Goal: Contribute content: Add original content to the website for others to see

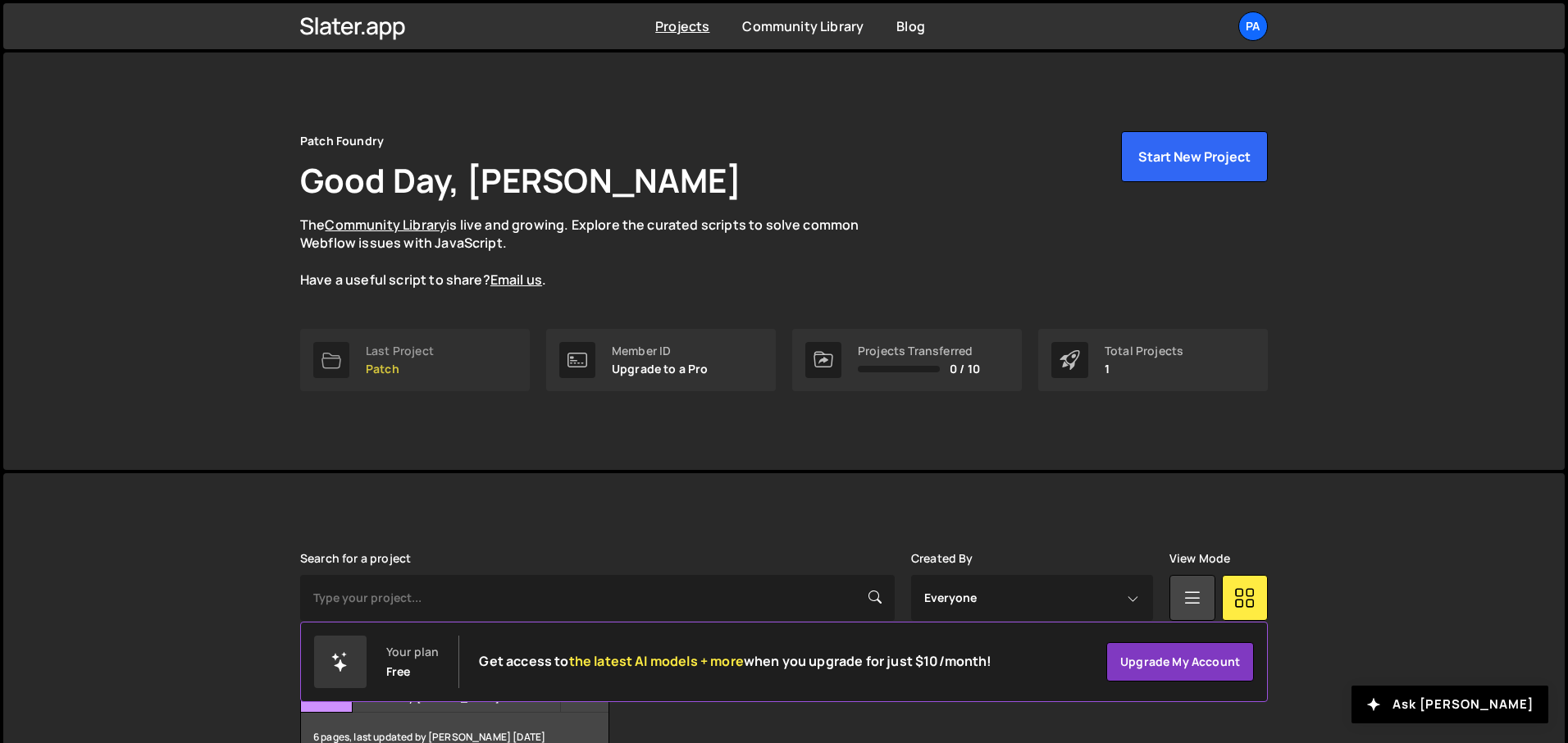
click at [377, 362] on p "Patch" at bounding box center [400, 368] width 68 height 13
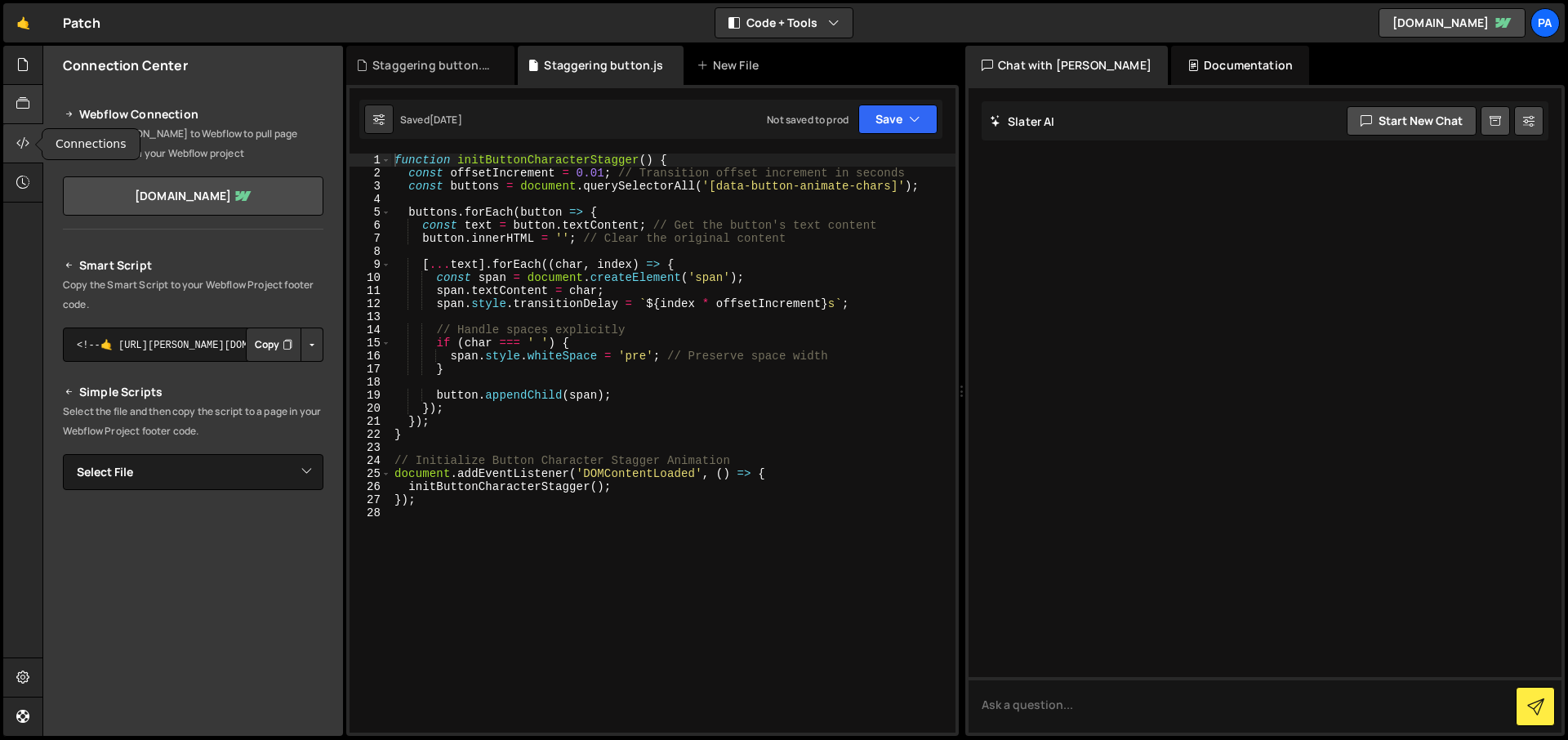
click at [21, 101] on icon at bounding box center [22, 104] width 13 height 18
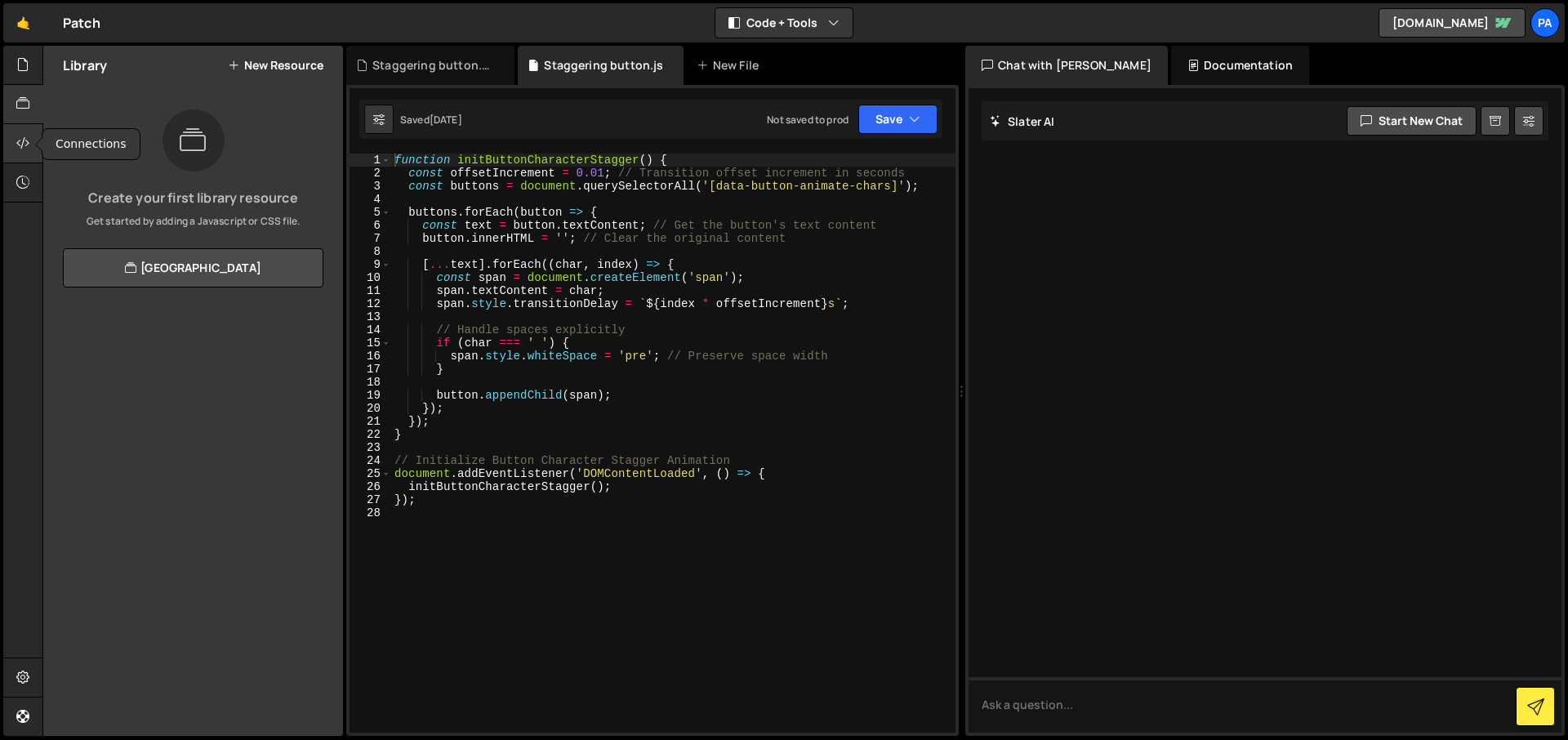
click at [22, 137] on icon at bounding box center [22, 143] width 13 height 18
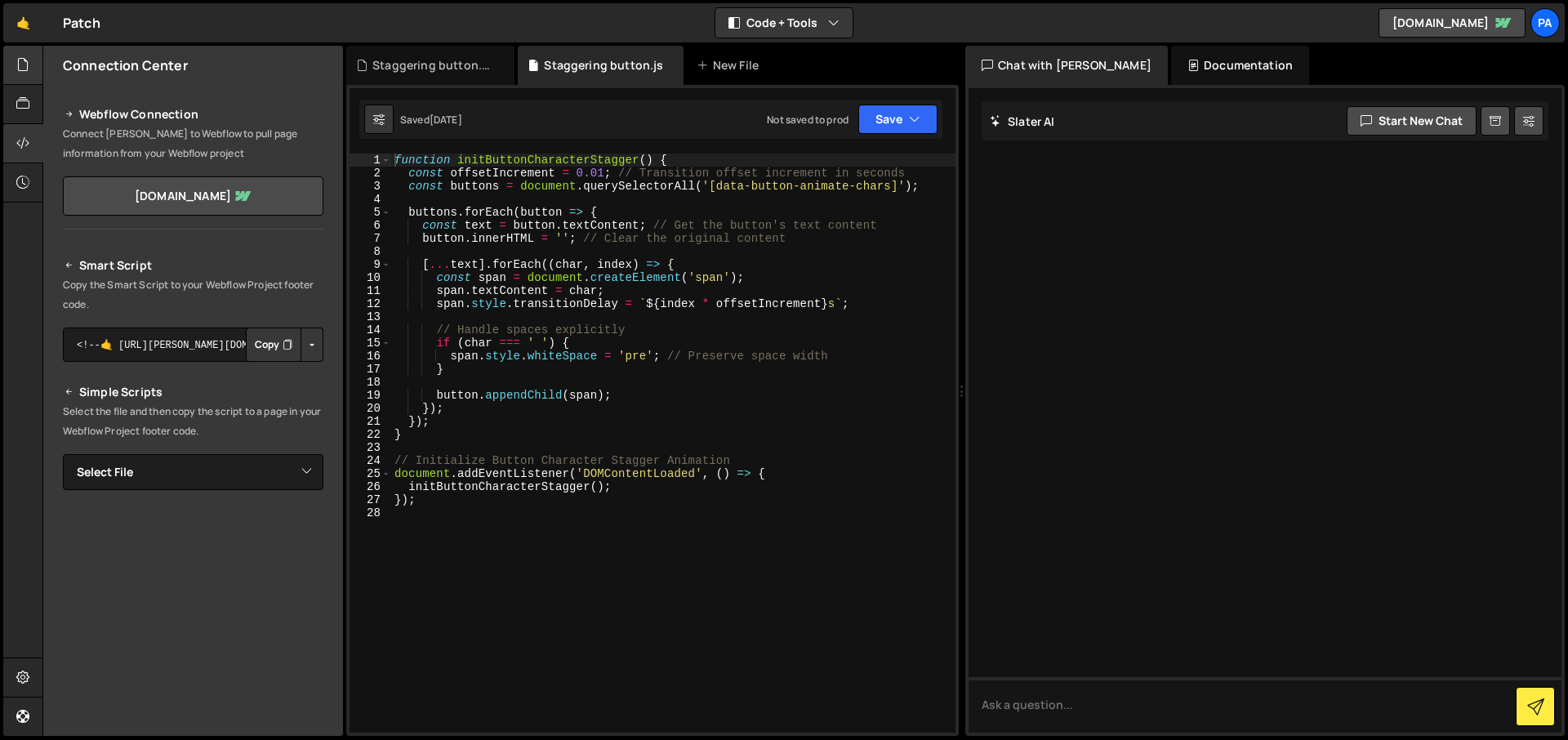
click at [16, 60] on icon at bounding box center [22, 64] width 13 height 18
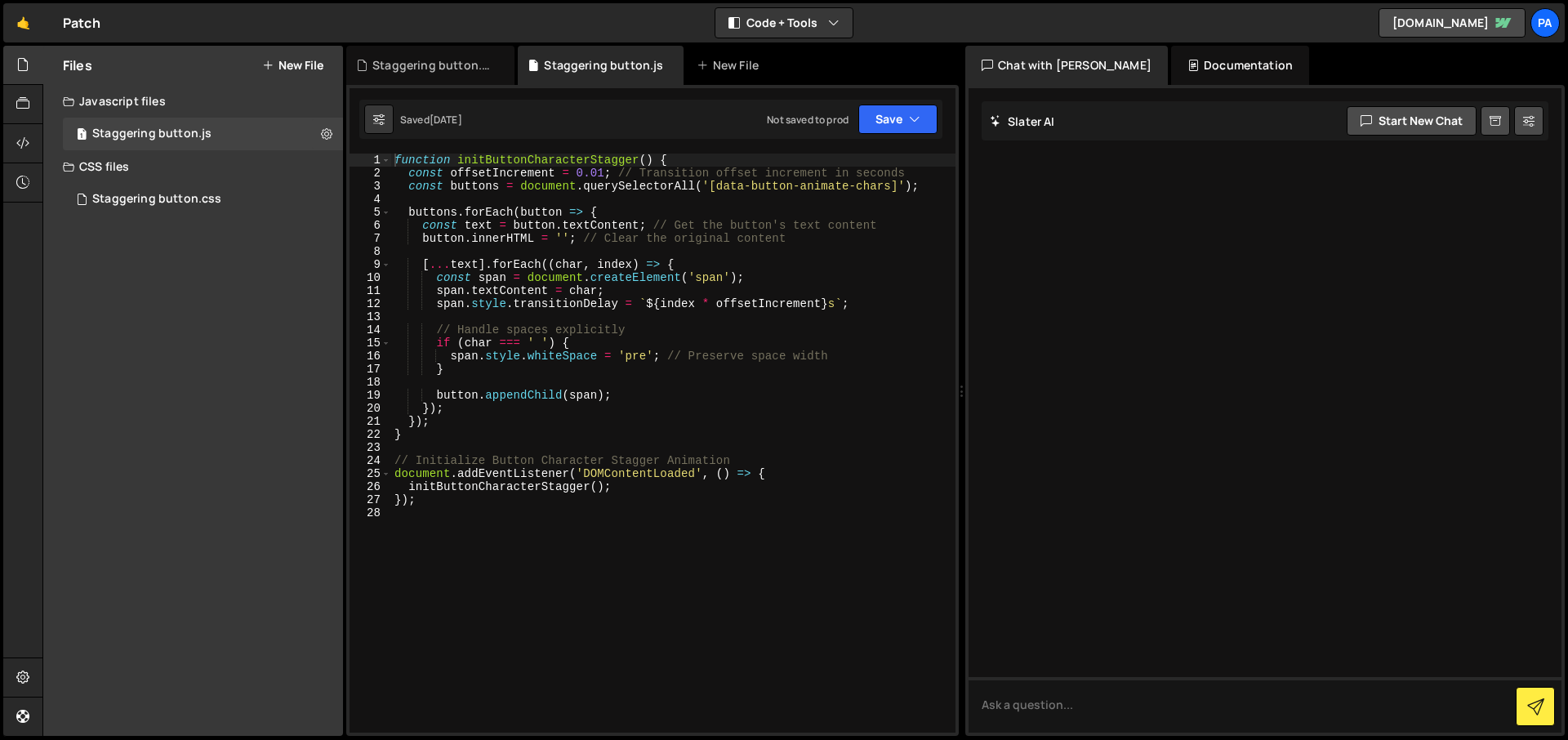
click at [304, 66] on button "New File" at bounding box center [292, 65] width 61 height 13
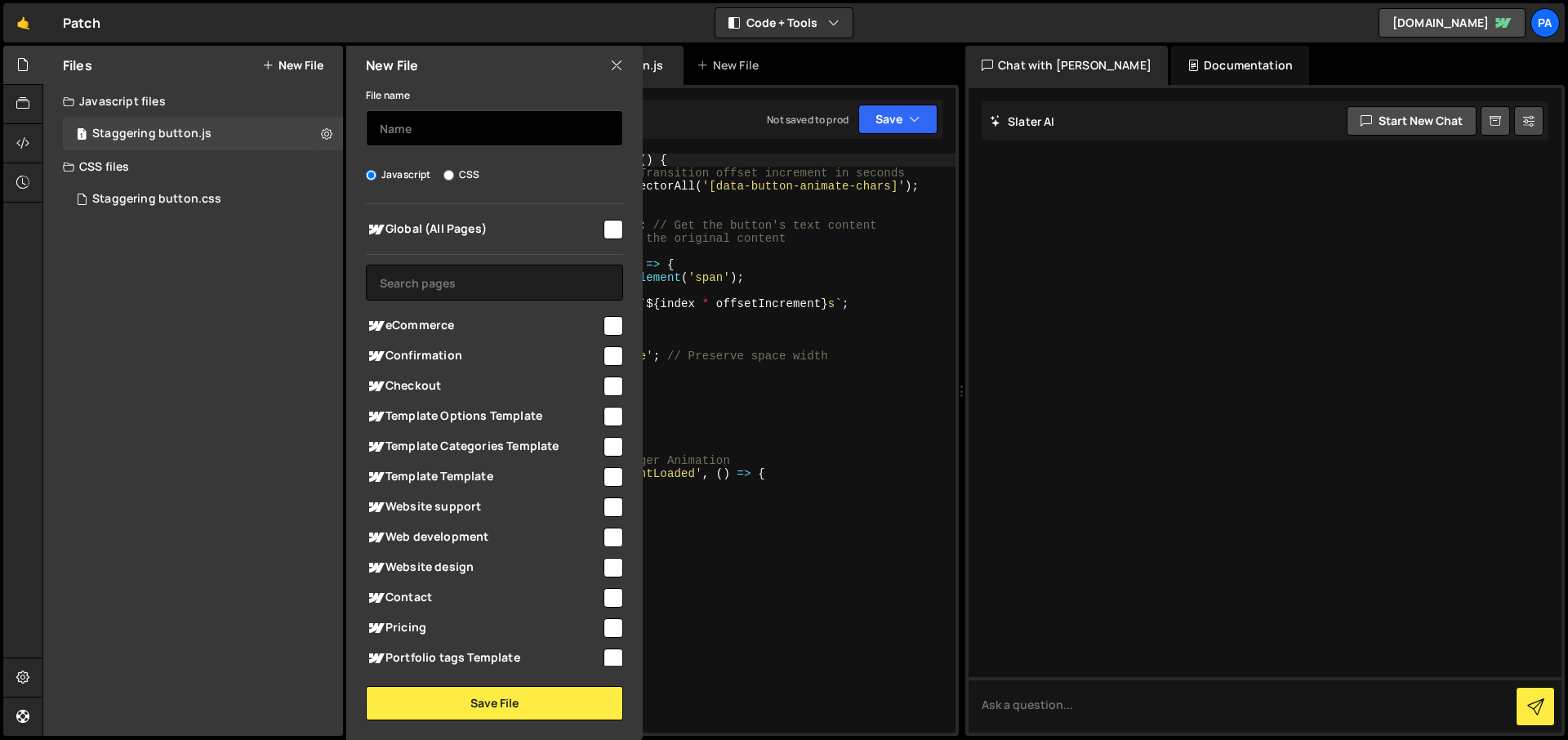
click at [481, 134] on input "text" at bounding box center [494, 128] width 257 height 36
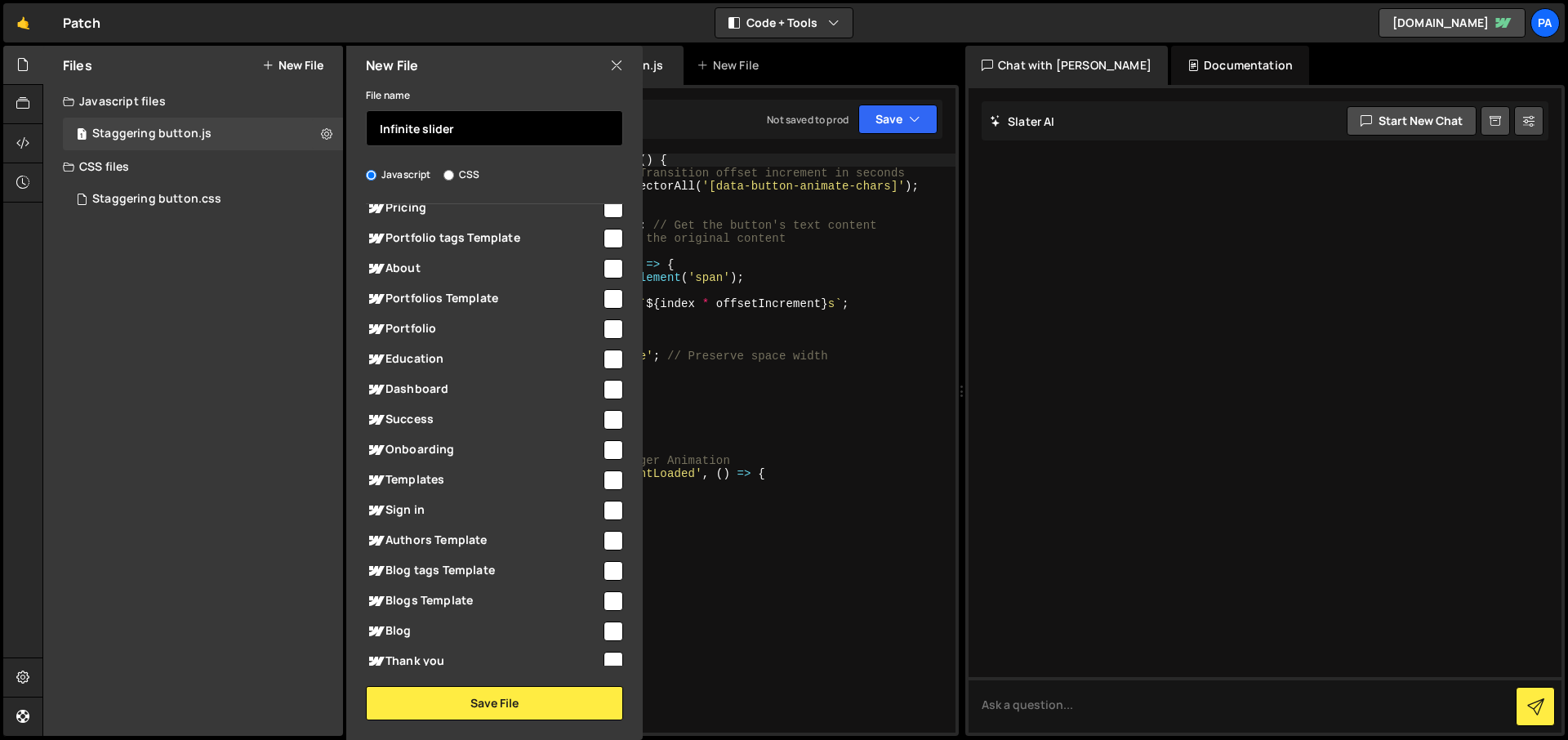
scroll to position [635, 0]
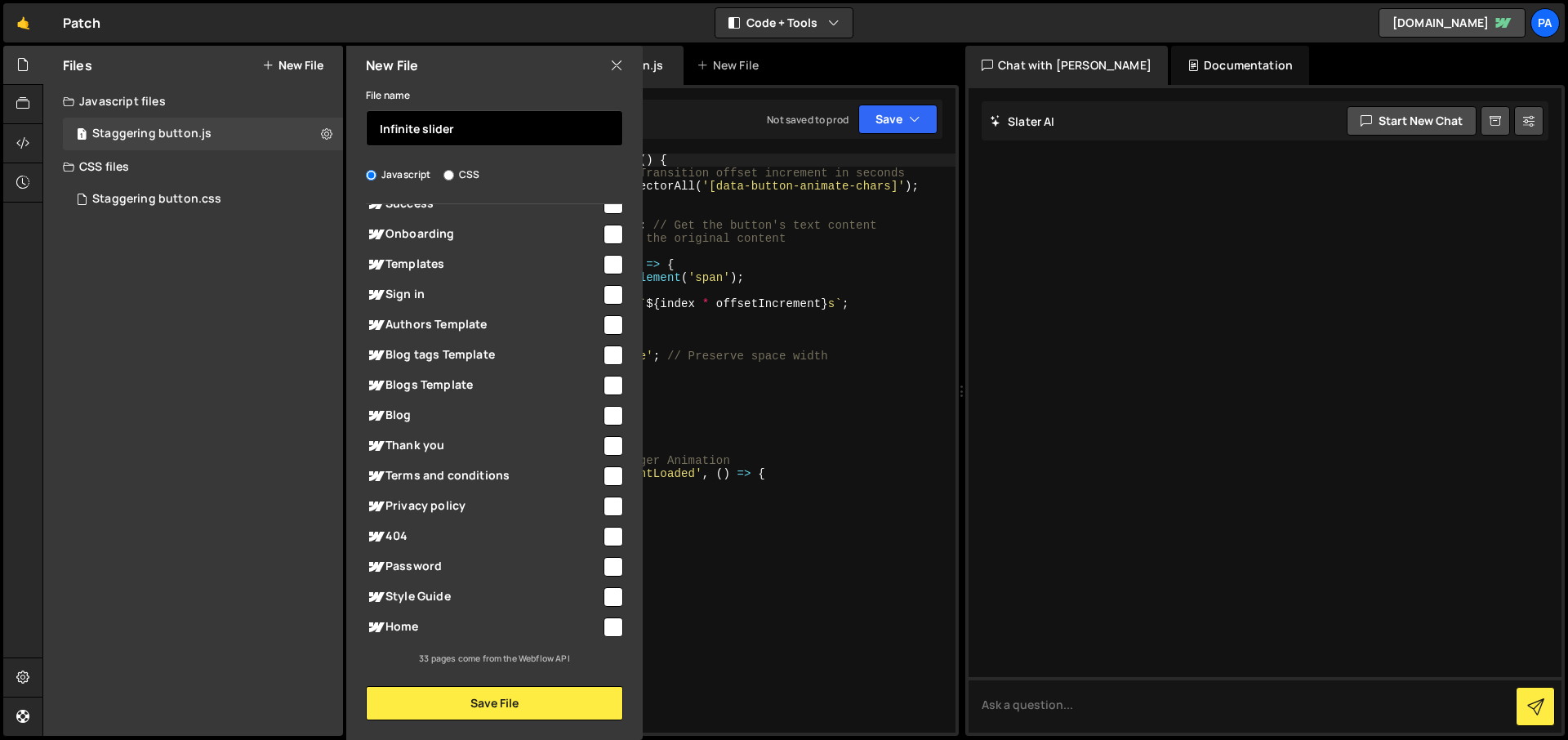
type input "Infinite slider"
click at [605, 633] on input "checkbox" at bounding box center [613, 627] width 19 height 19
checkbox input "true"
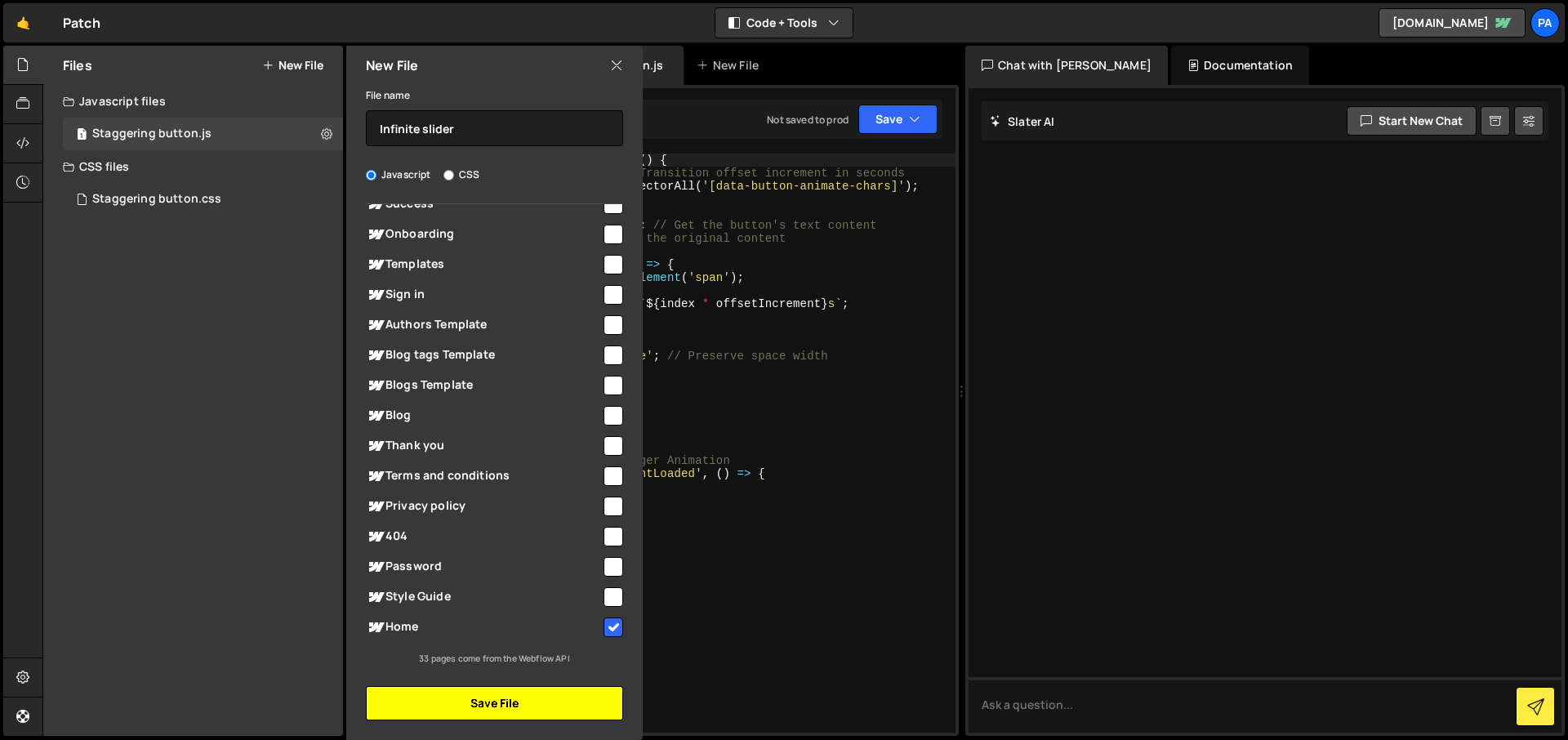
click at [523, 704] on button "Save File" at bounding box center [494, 702] width 257 height 34
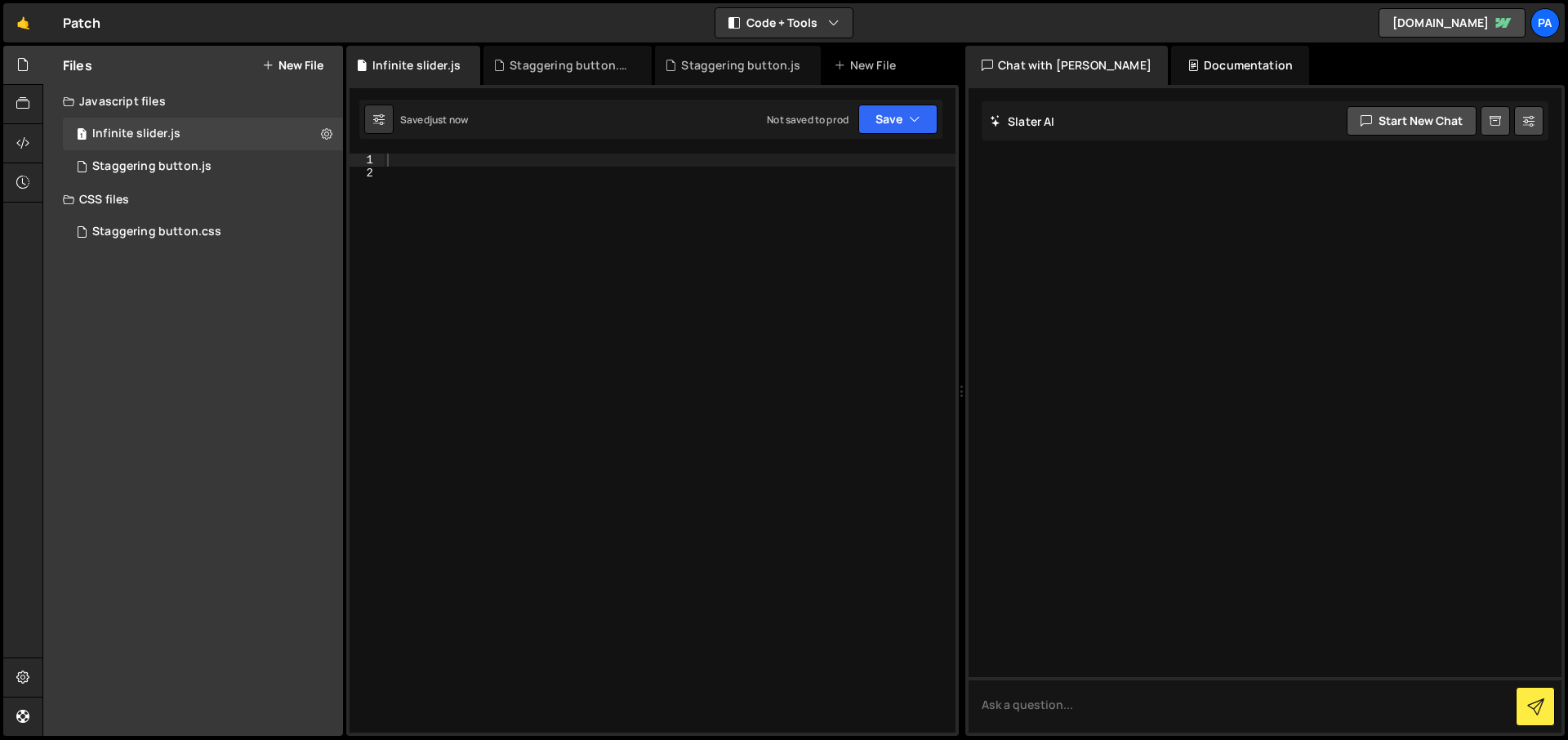
click at [670, 157] on div at bounding box center [670, 456] width 572 height 605
paste textarea "});"
type textarea "});"
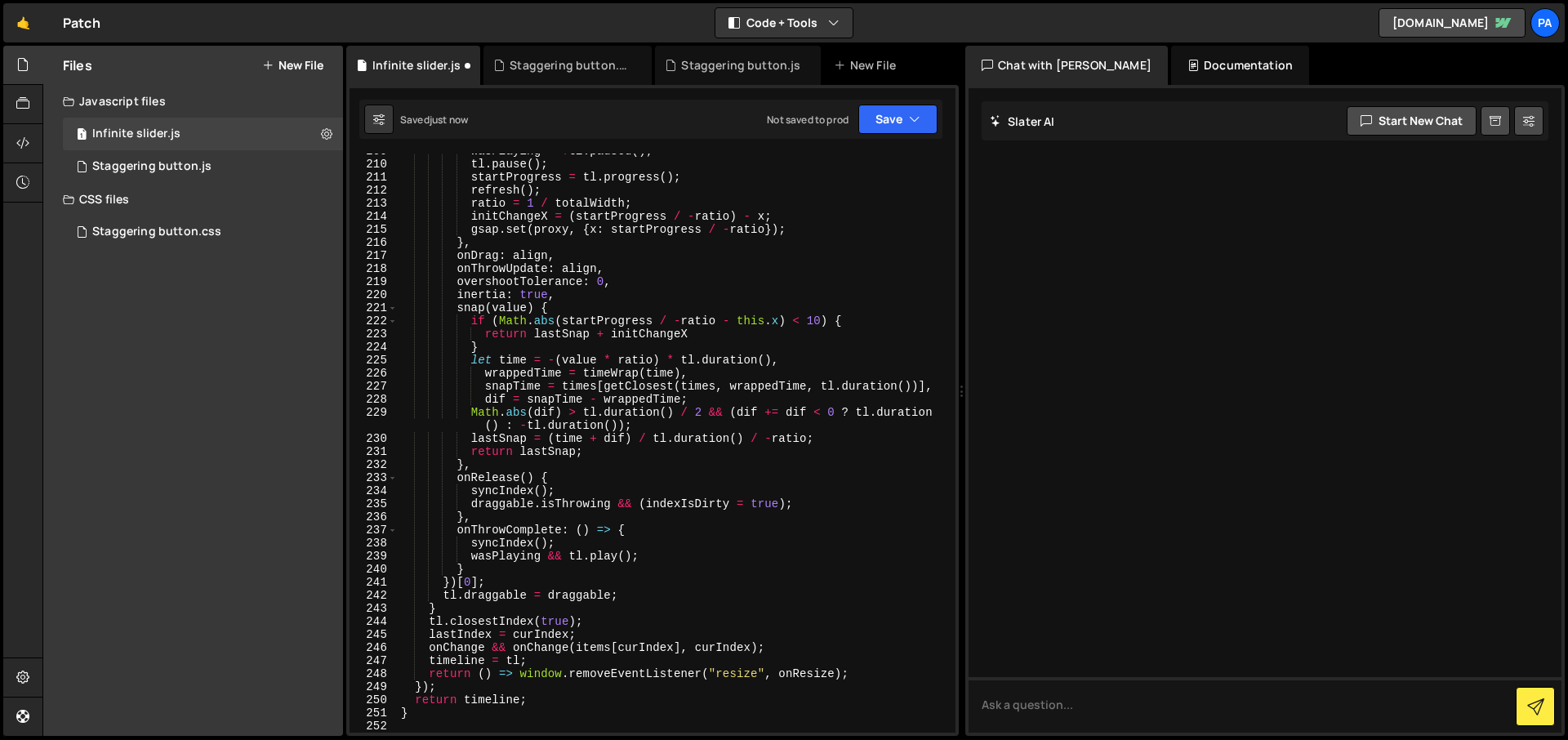
scroll to position [3185, 0]
click at [911, 127] on icon "button" at bounding box center [914, 119] width 12 height 16
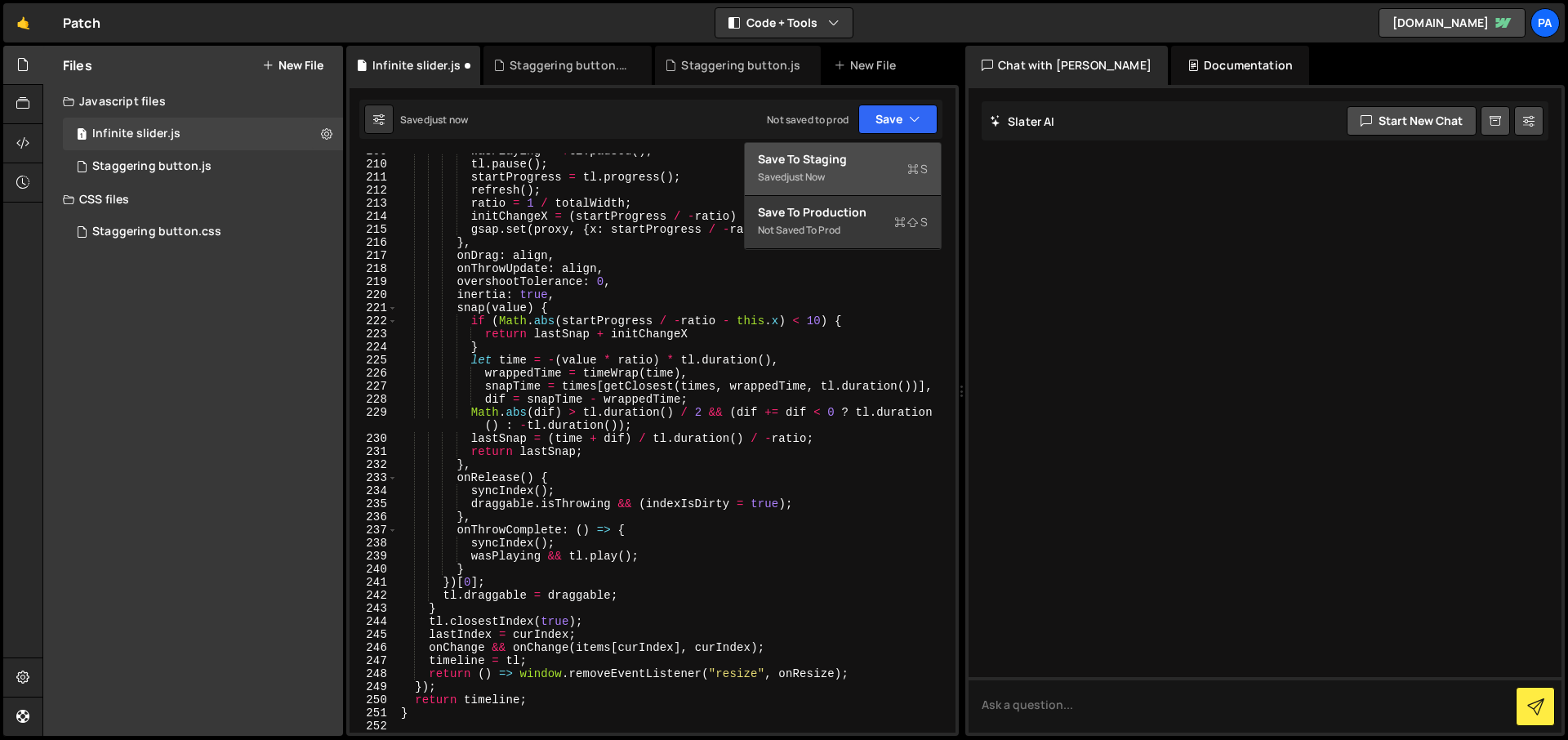
click at [888, 168] on div "Saved just now" at bounding box center [843, 177] width 170 height 19
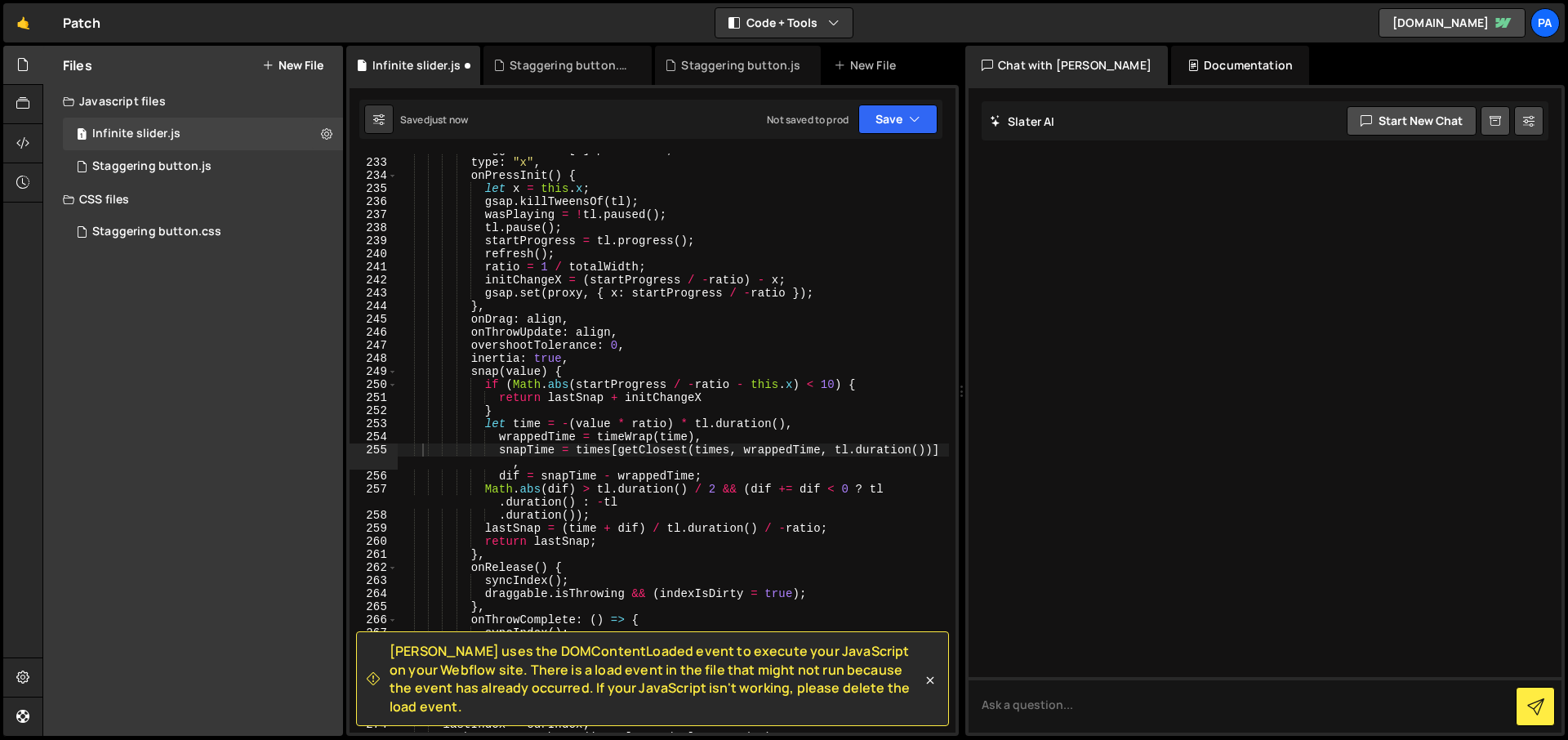
scroll to position [3449, 0]
click at [289, 69] on button "New File" at bounding box center [292, 65] width 61 height 13
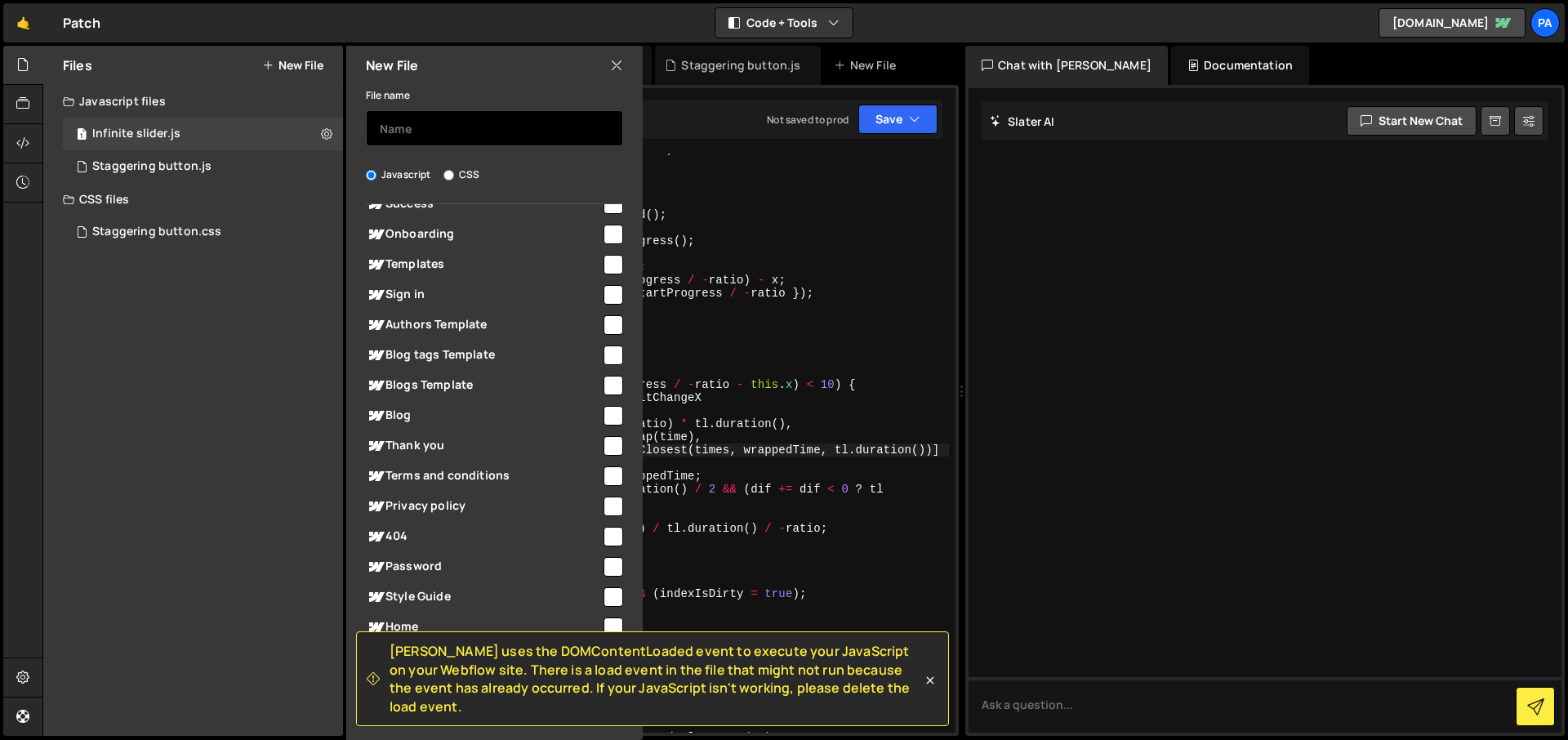
click at [442, 126] on input "text" at bounding box center [494, 128] width 257 height 36
type input "Infinite Slider"
click at [448, 178] on input "CSS" at bounding box center [448, 175] width 11 height 11
radio input "true"
click at [603, 628] on input "checkbox" at bounding box center [613, 627] width 19 height 19
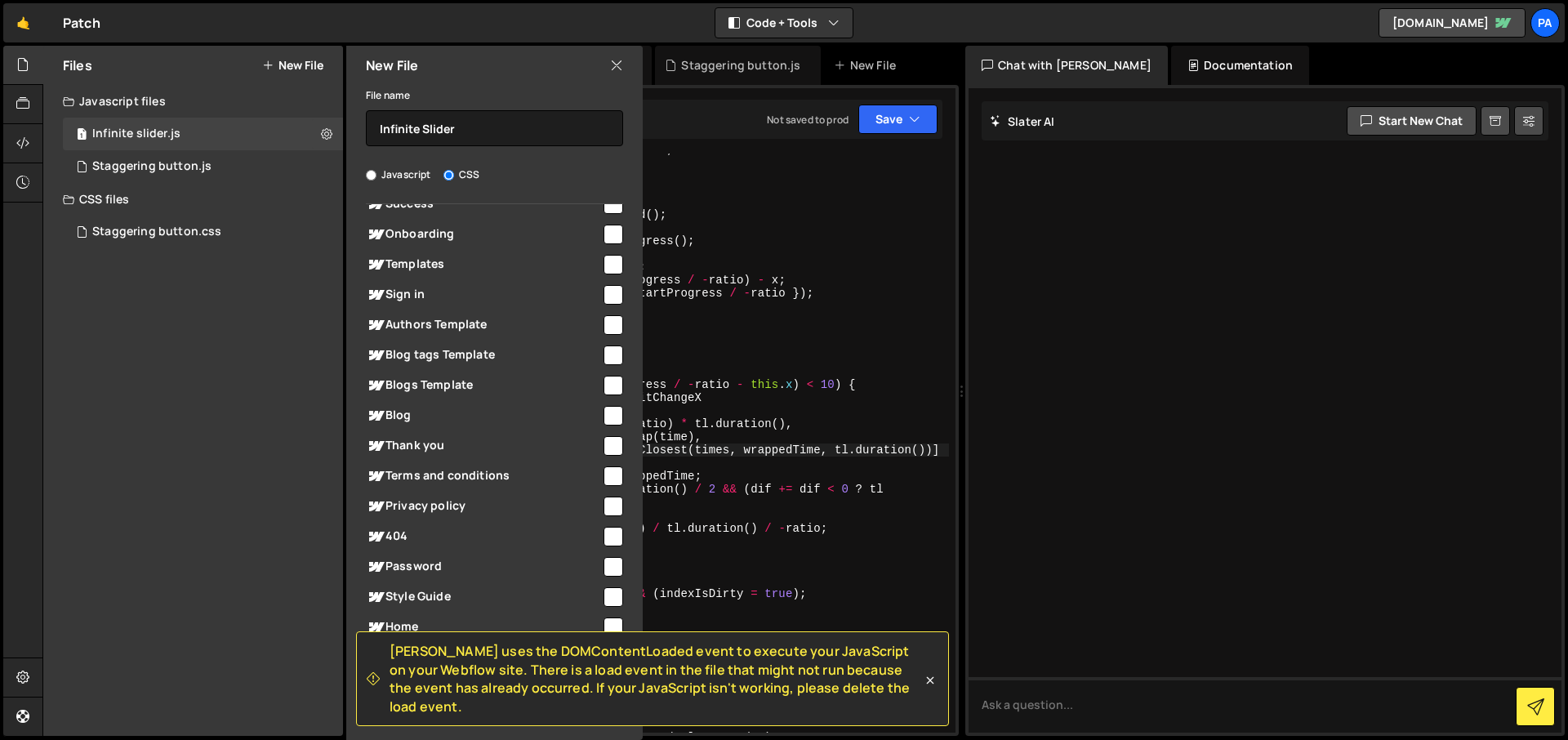
checkbox input "true"
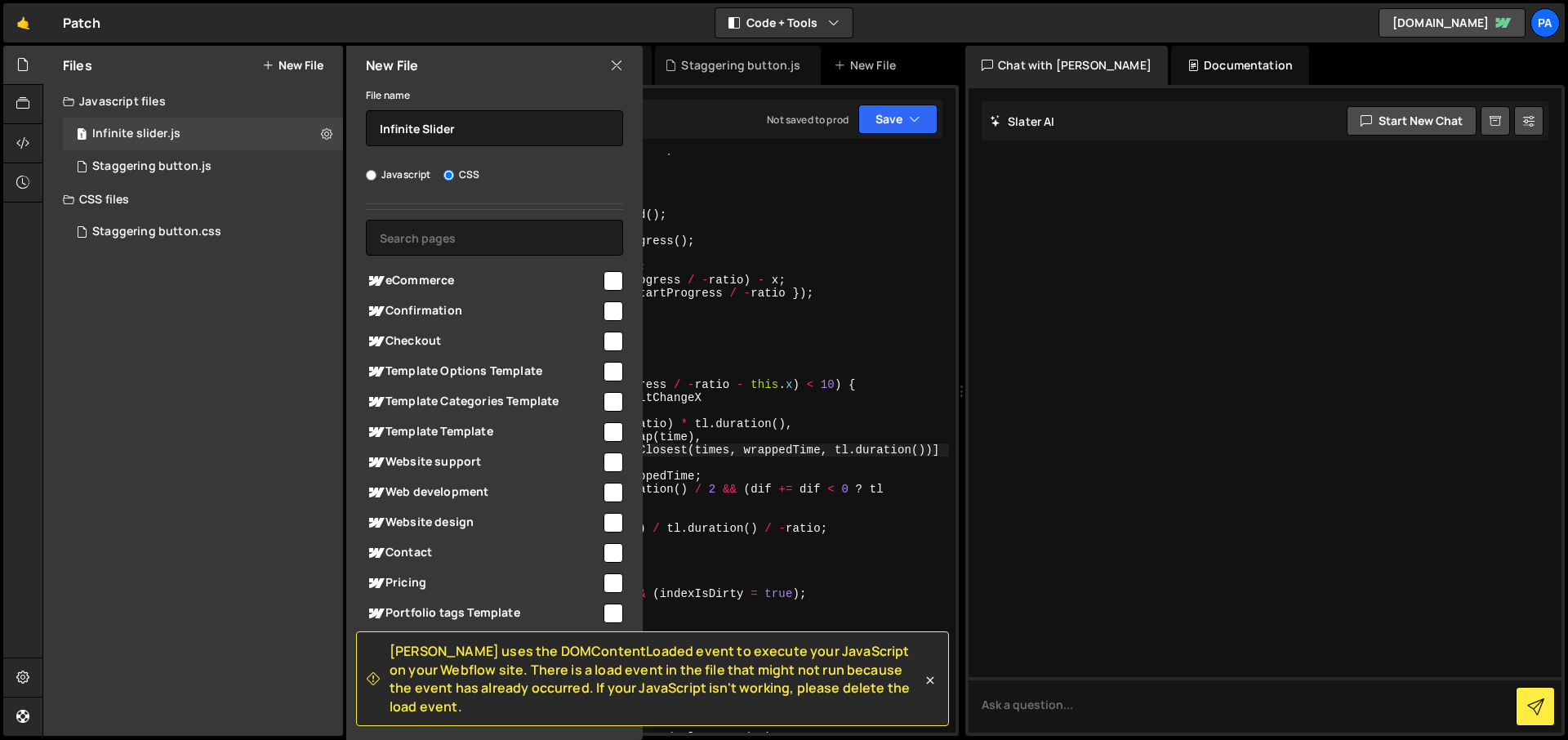
scroll to position [0, 0]
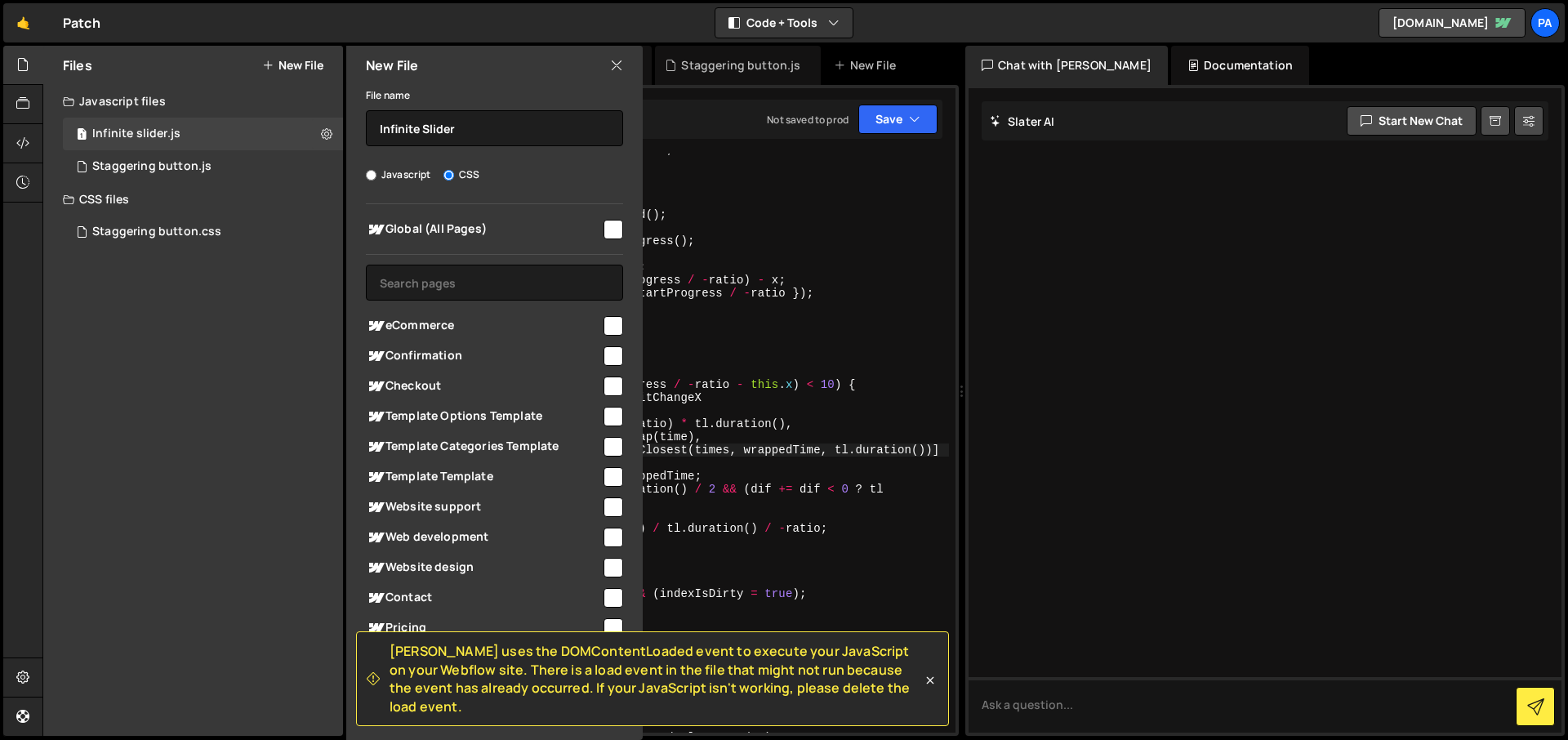
click at [940, 686] on div "[PERSON_NAME] uses the DOMContentLoaded event to execute your JavaScript on you…" at bounding box center [652, 679] width 592 height 95
radio input "true"
checkbox input "false"
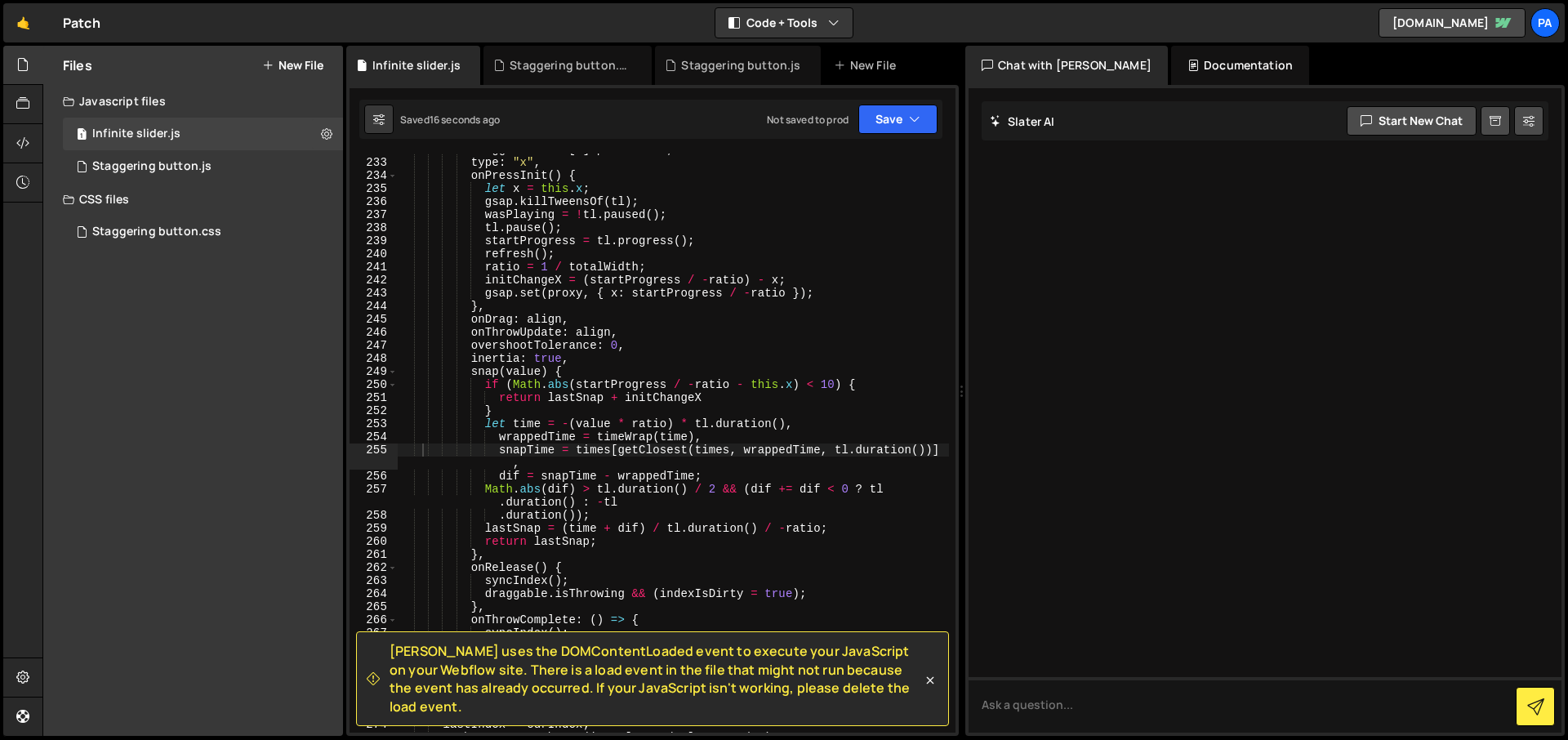
click at [923, 689] on icon at bounding box center [930, 680] width 16 height 16
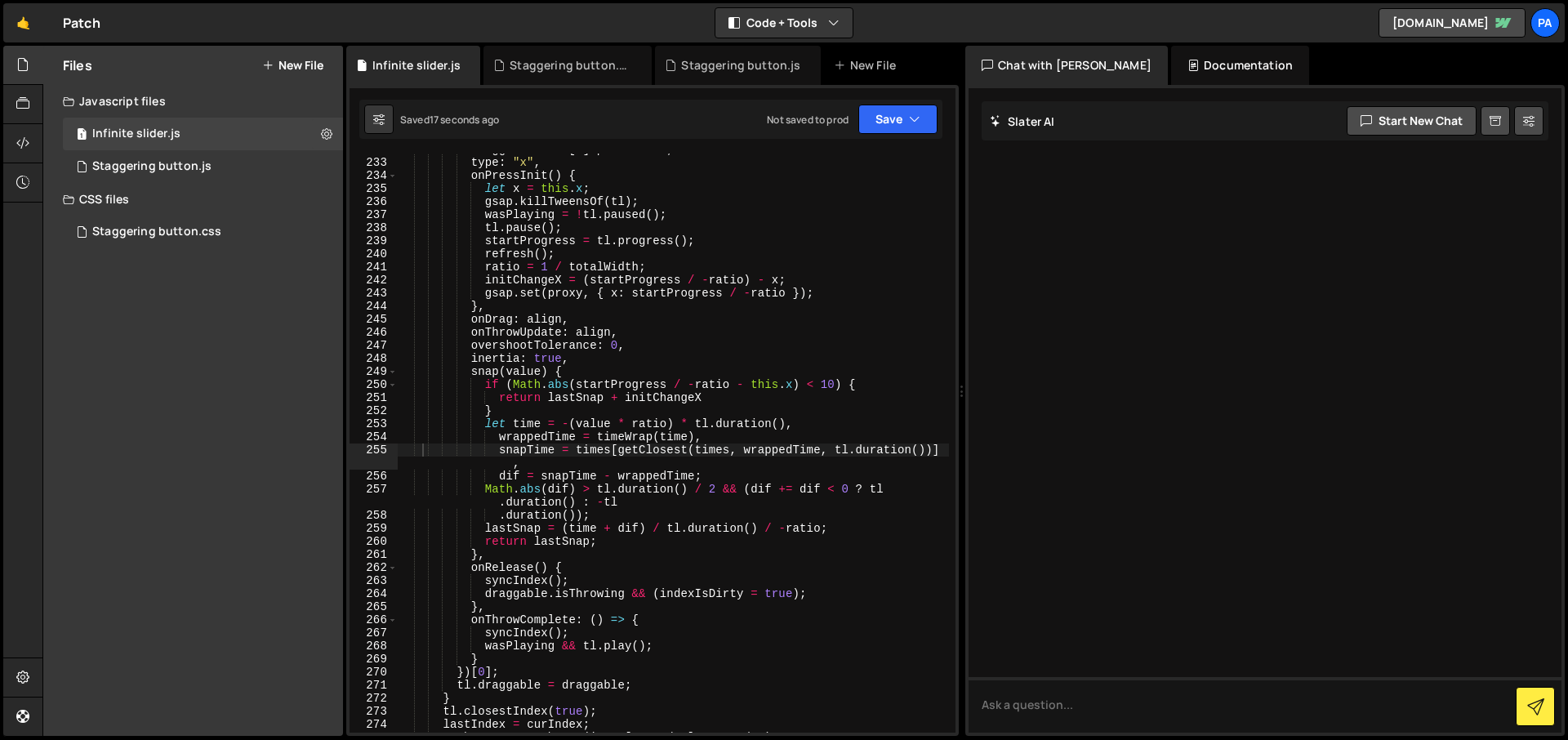
click at [298, 72] on button "New File" at bounding box center [292, 65] width 61 height 13
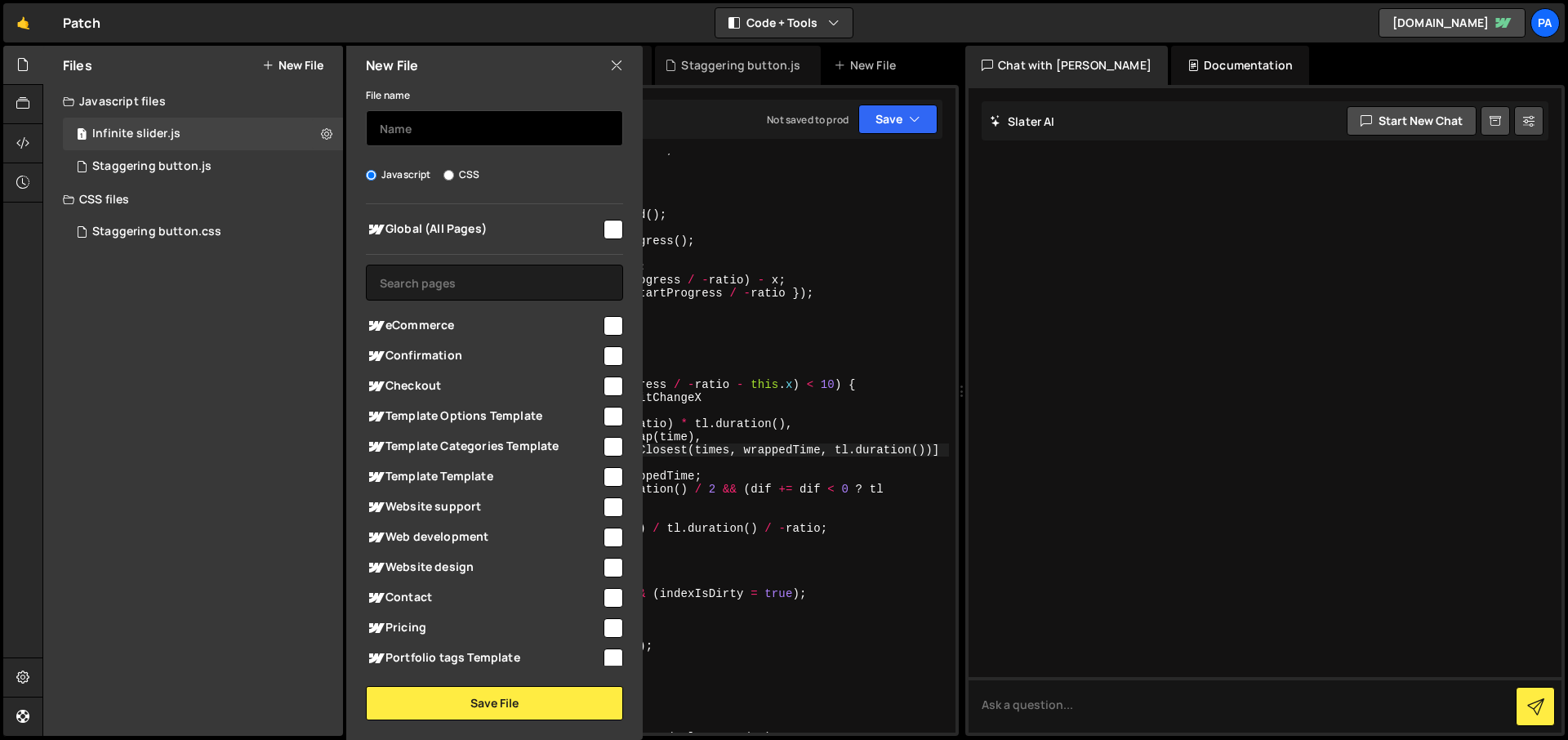
click at [442, 135] on input "text" at bounding box center [494, 128] width 257 height 36
type input "Infinite Slider"
click at [453, 178] on input "CSS" at bounding box center [448, 175] width 11 height 11
radio input "true"
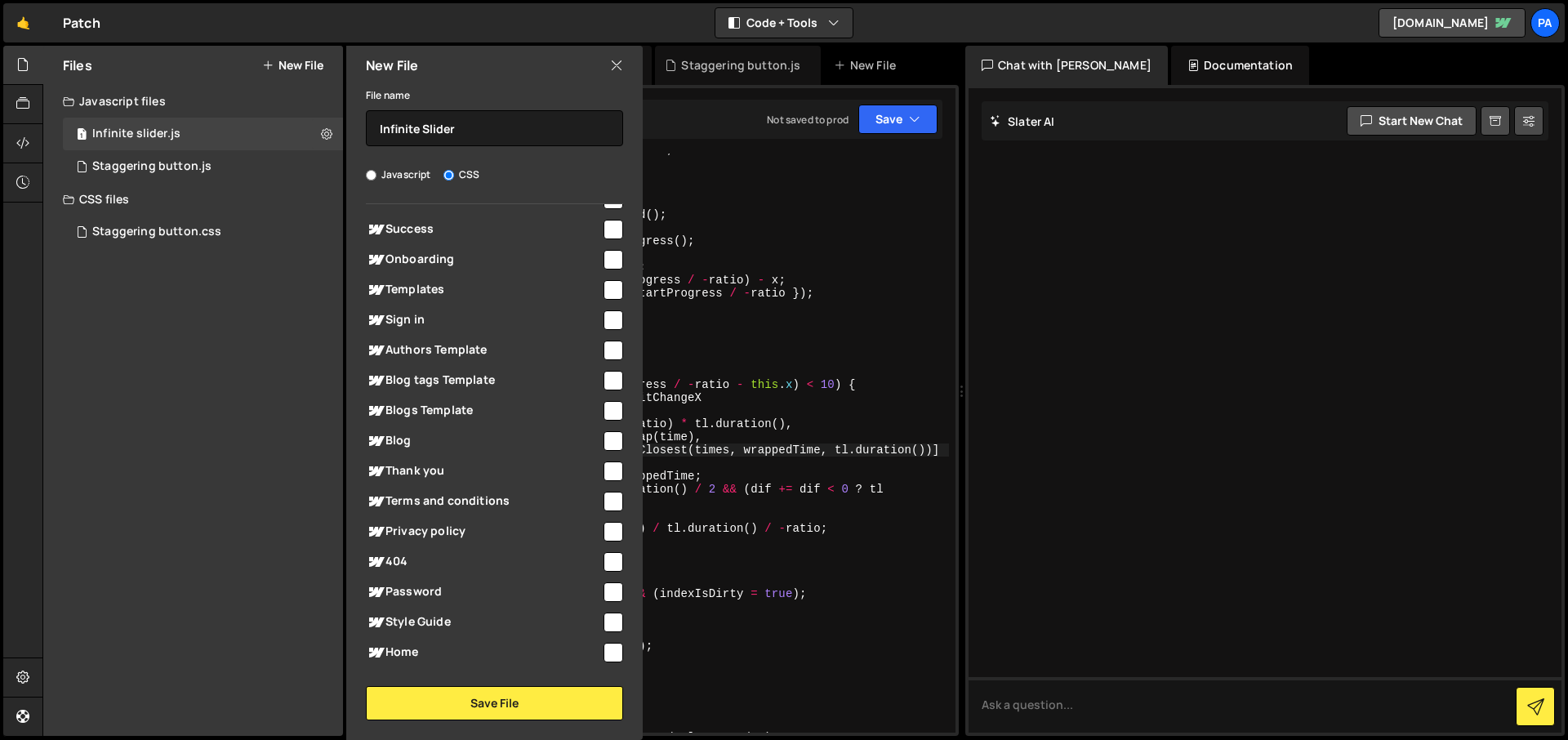
scroll to position [635, 0]
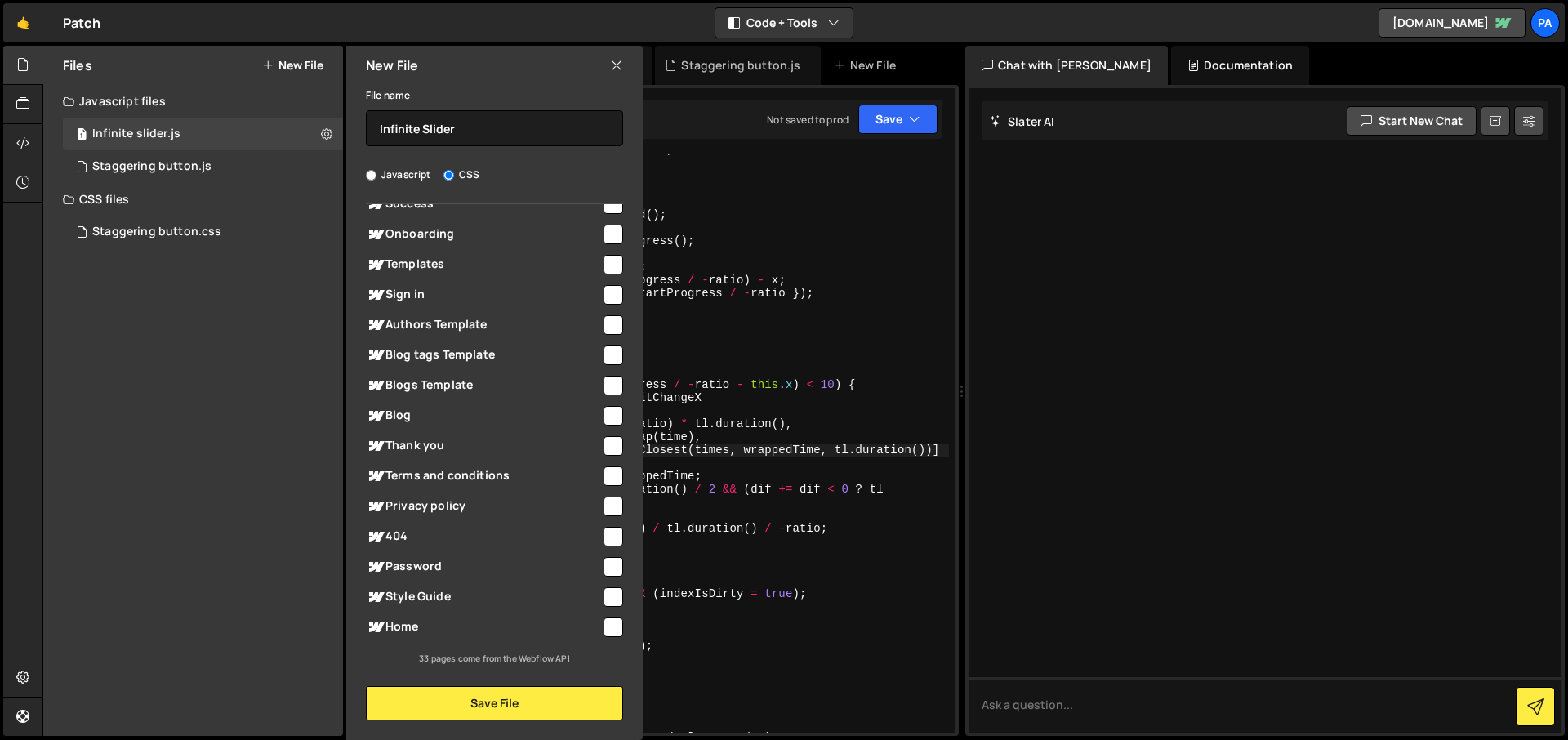
click at [604, 624] on input "checkbox" at bounding box center [613, 627] width 19 height 19
checkbox input "true"
click at [562, 698] on button "Save File" at bounding box center [494, 702] width 257 height 34
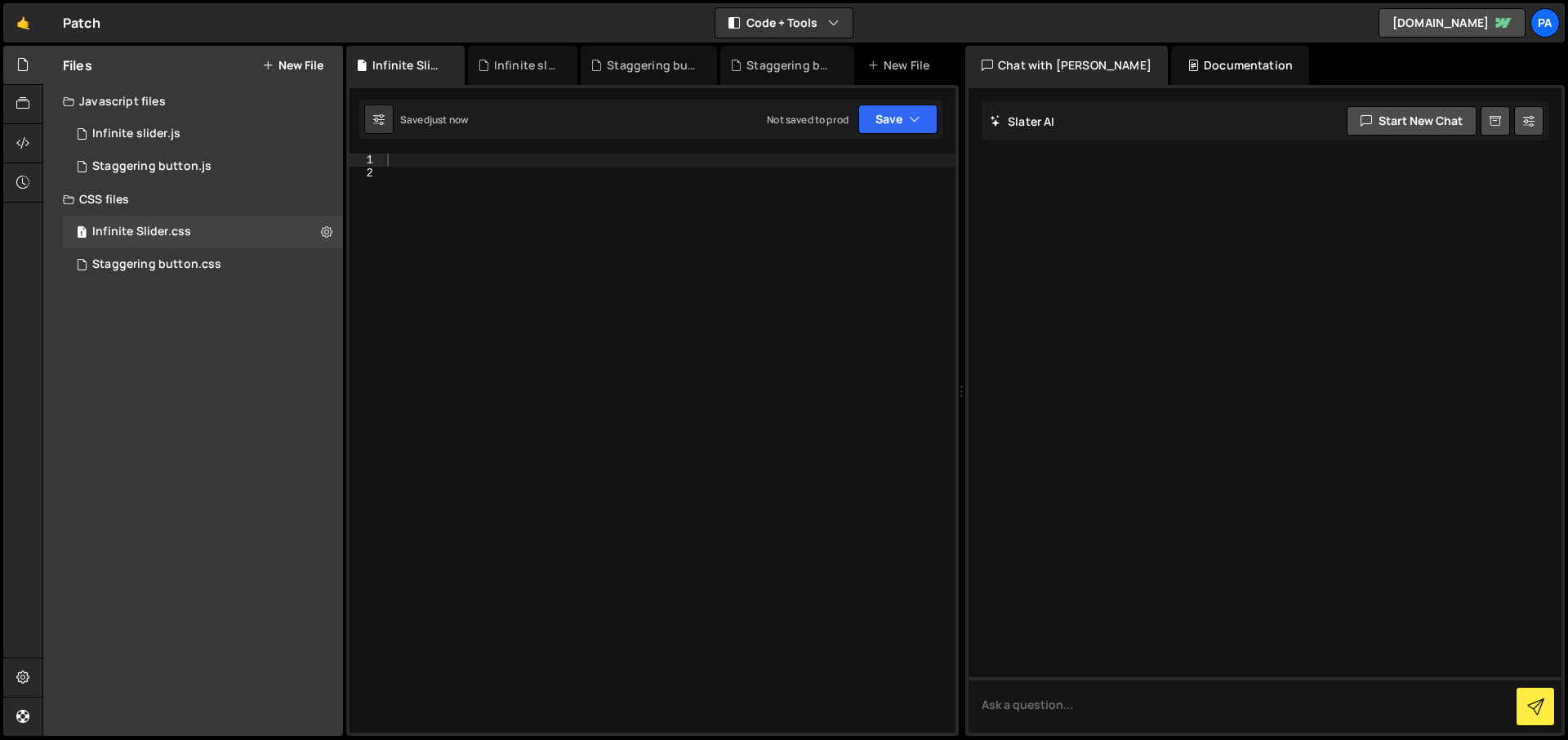
click at [424, 177] on div at bounding box center [670, 456] width 572 height 605
click at [425, 159] on div at bounding box center [670, 456] width 572 height 605
paste textarea "html:not(.wf-design-mode) [data-slider="slide"].active .slide-caption{ transiti…"
type textarea "html:not(.wf-design-mode) [data-slider="slide"].active .slide-caption{ transiti…"
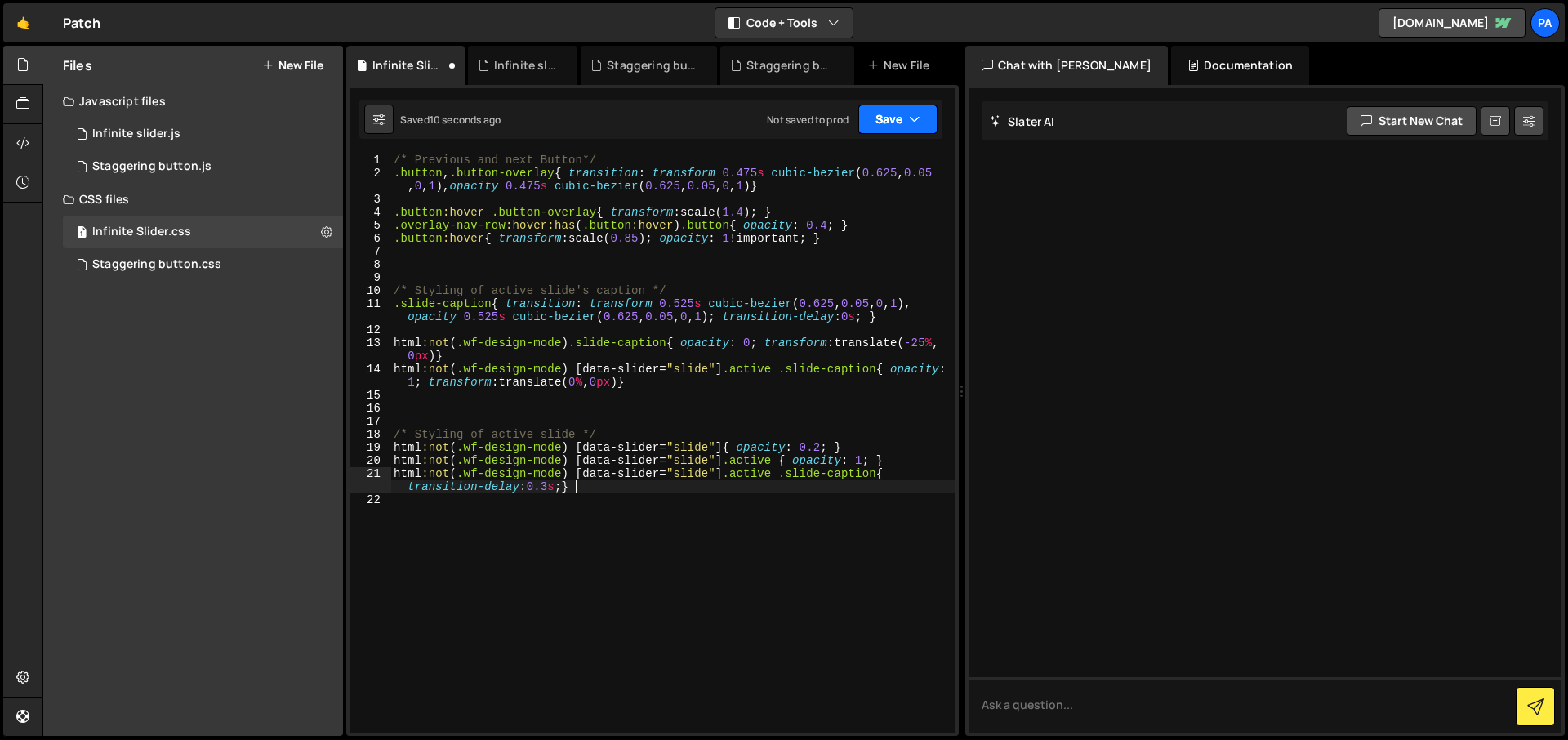
click at [893, 127] on button "Save" at bounding box center [898, 119] width 80 height 29
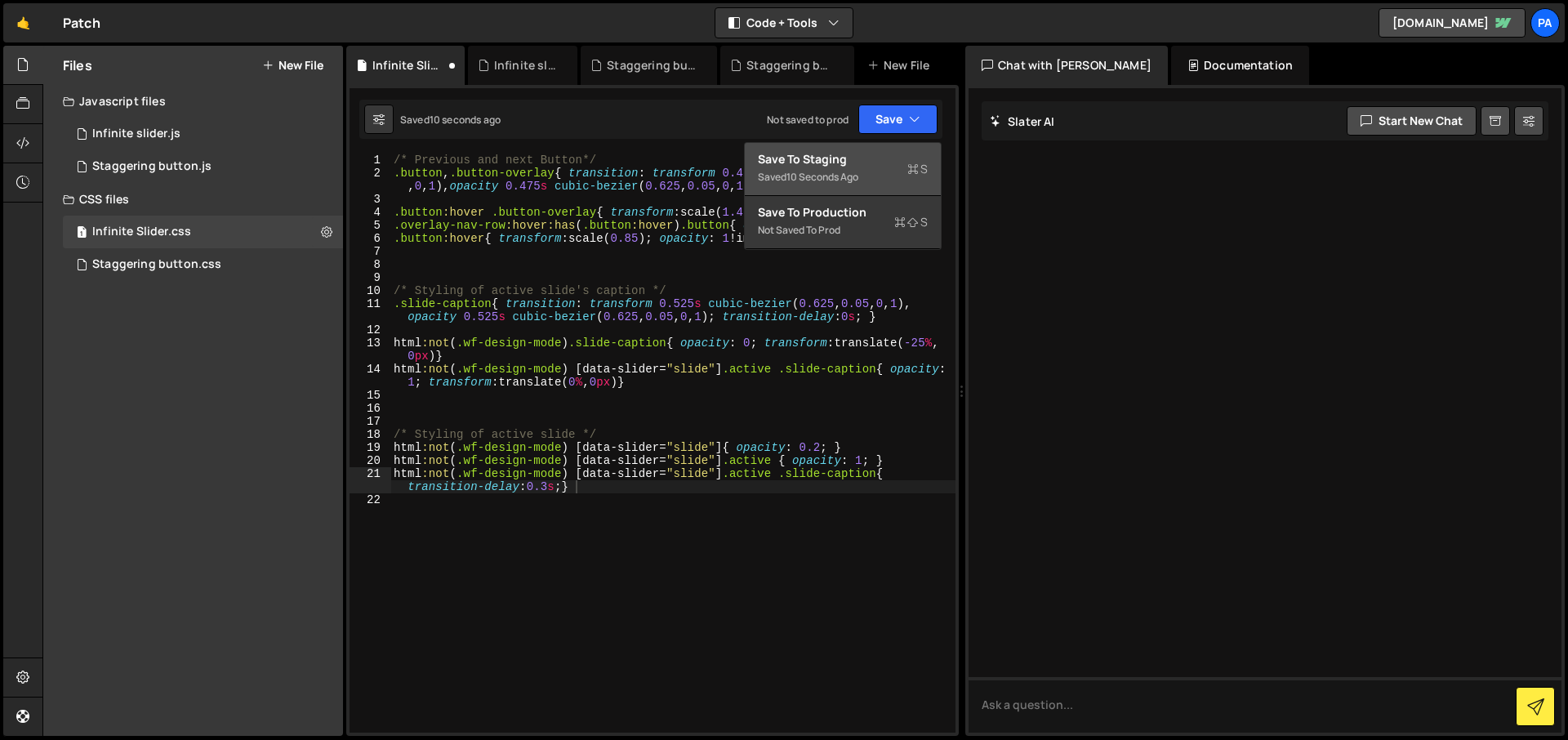
click at [882, 158] on div "Save to Staging S" at bounding box center [843, 159] width 170 height 16
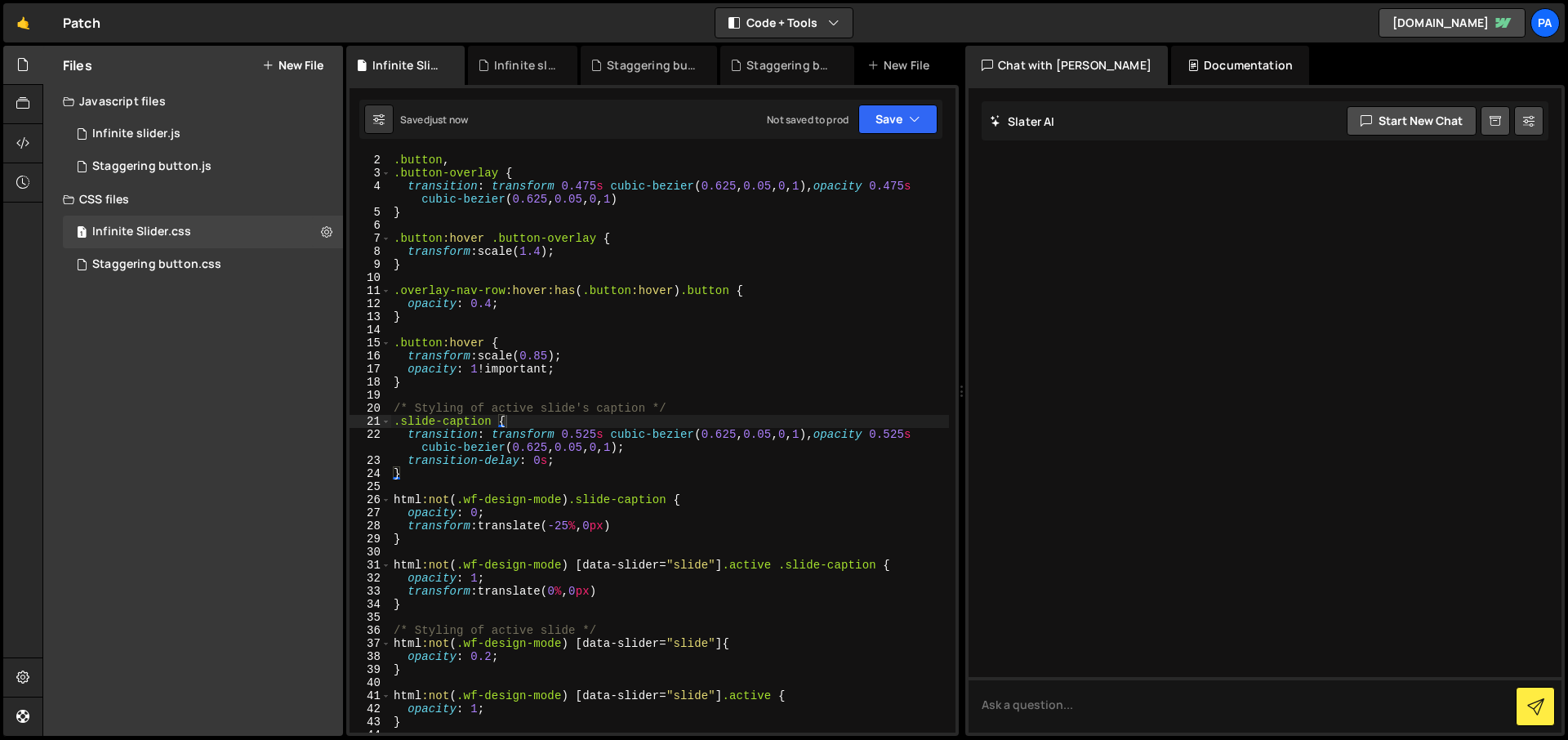
scroll to position [0, 0]
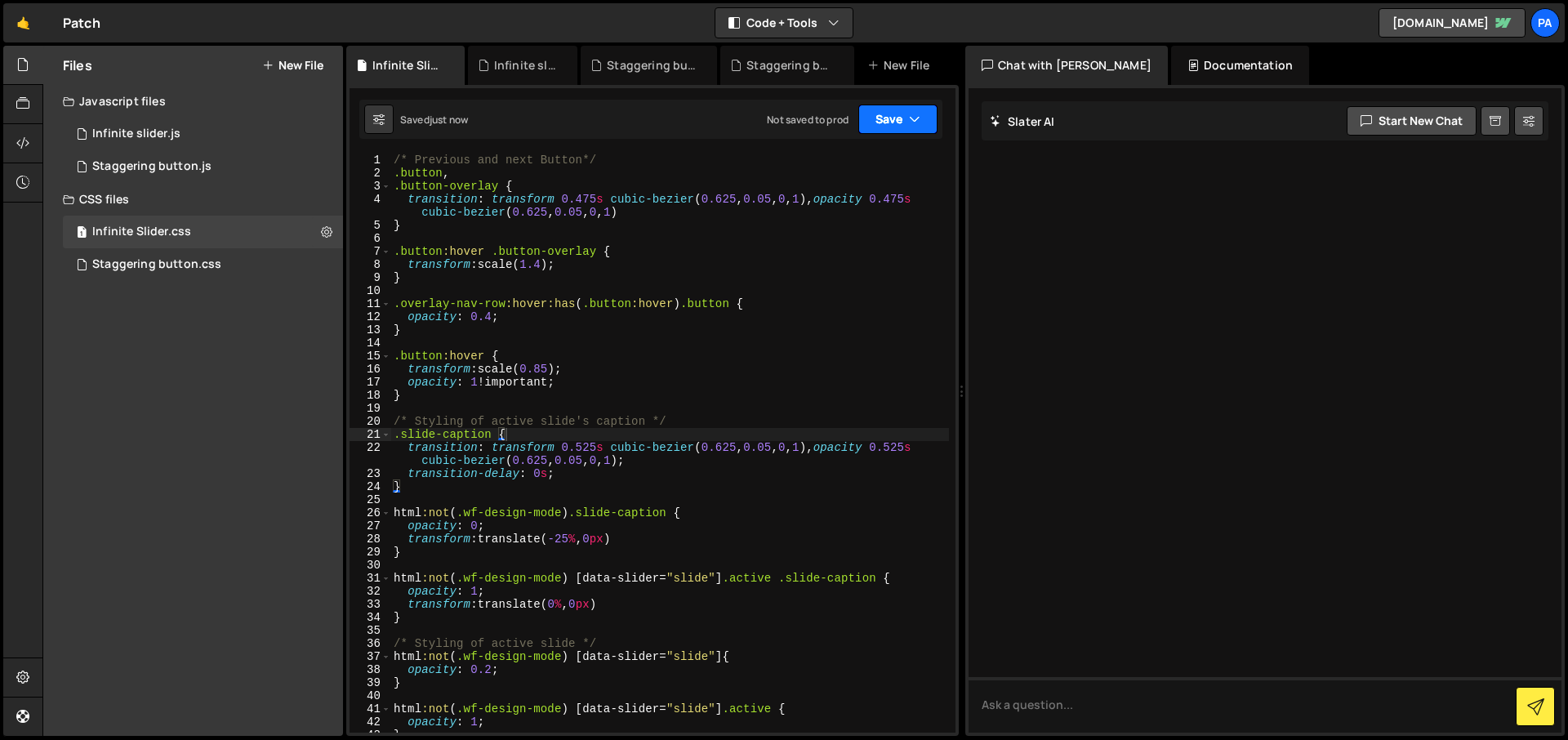
click at [890, 121] on button "Save" at bounding box center [898, 119] width 80 height 29
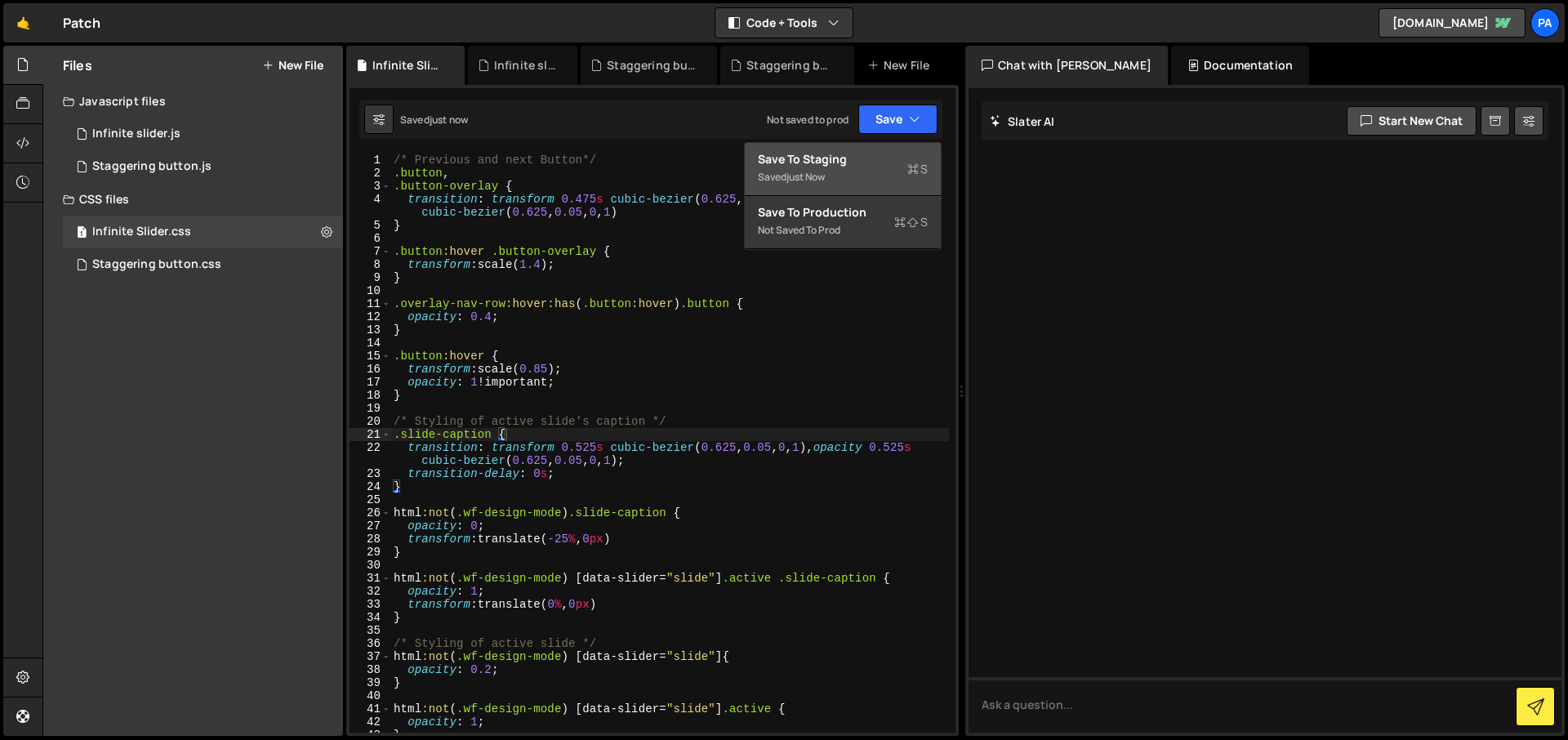
click at [870, 152] on div "Save to Staging S" at bounding box center [843, 159] width 170 height 16
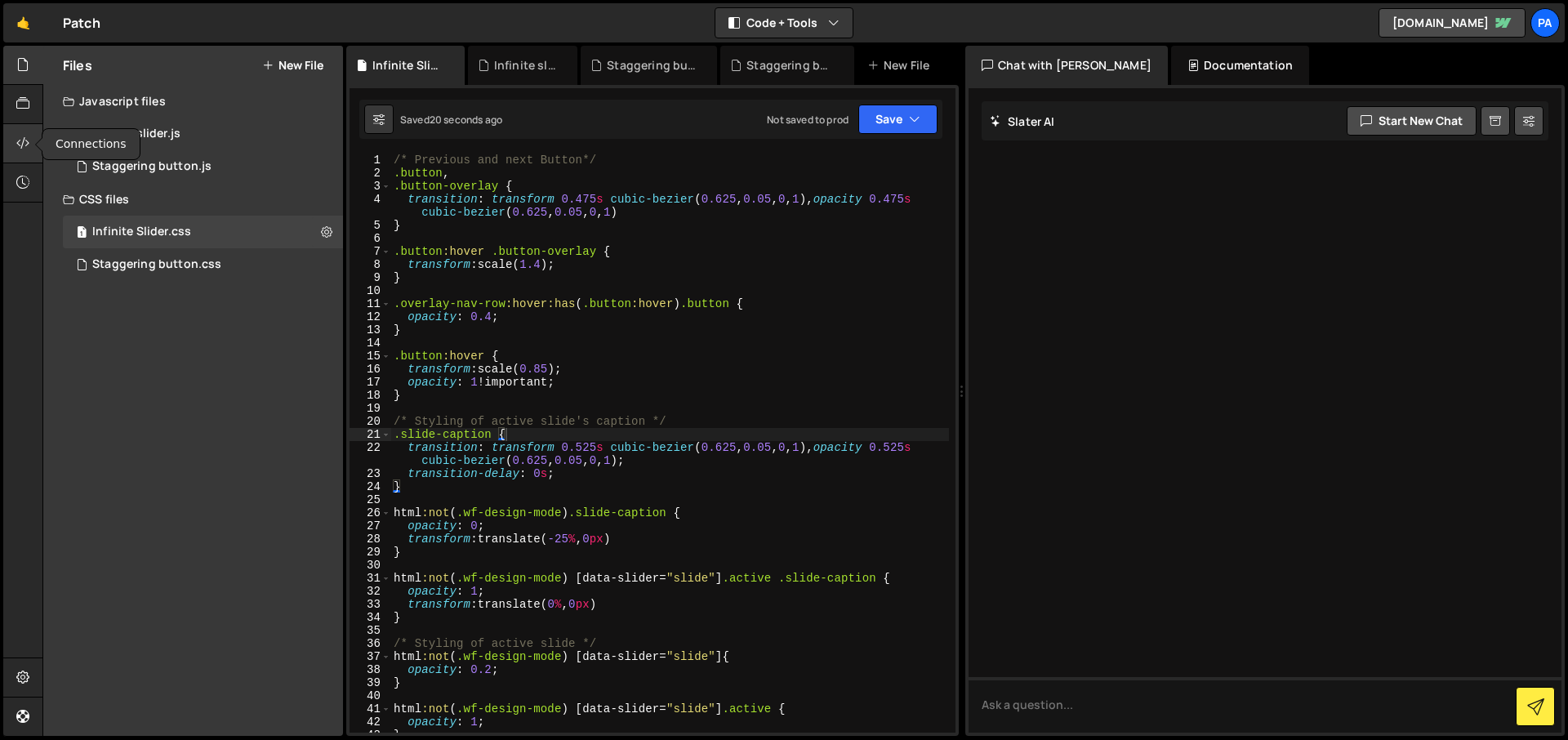
click at [23, 139] on icon at bounding box center [22, 143] width 13 height 18
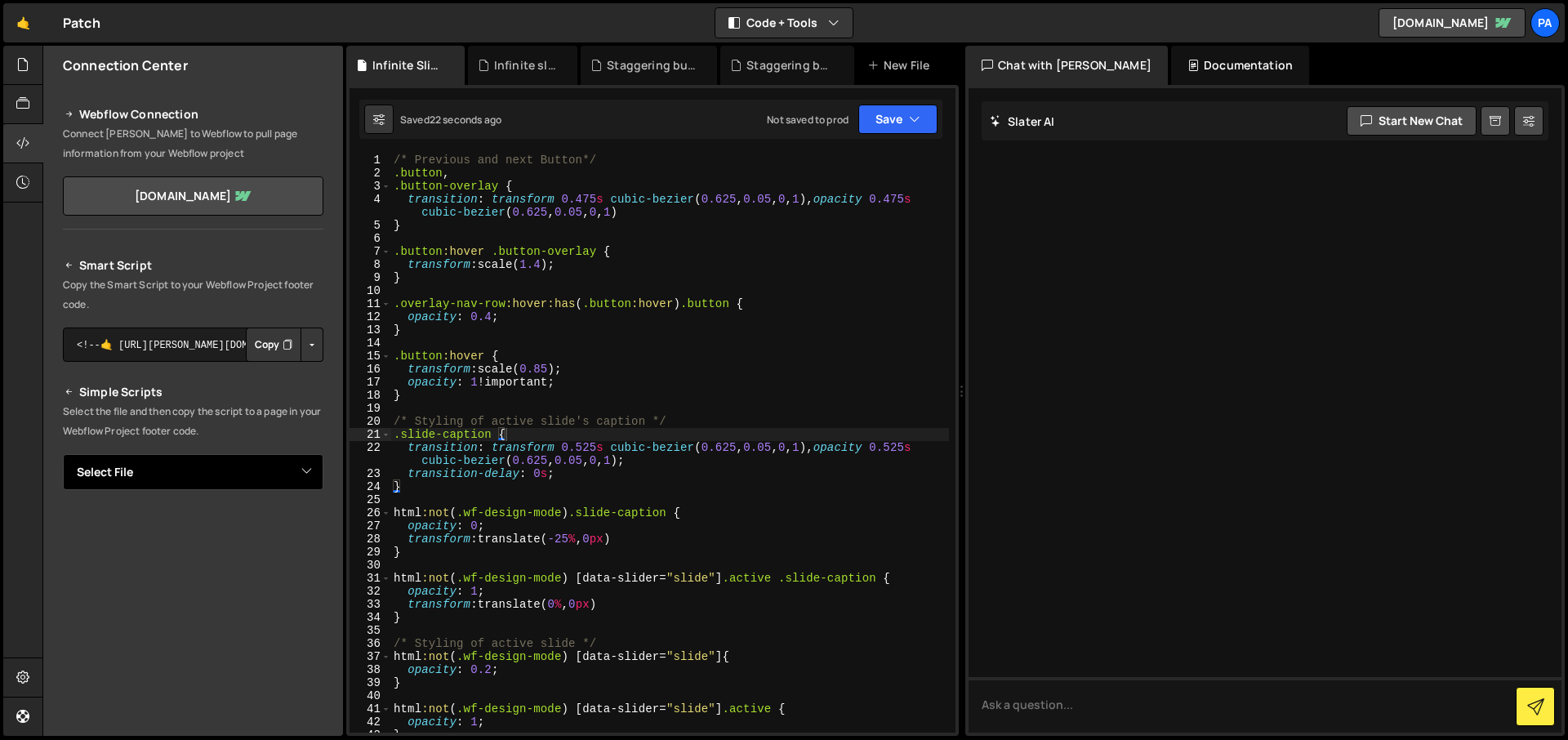
click at [304, 470] on select "Select File Staggering button.js Staggering button.css Infinite slider.js Infin…" at bounding box center [193, 471] width 261 height 36
click at [63, 454] on select "Select File Staggering button.js Staggering button.css Infinite slider.js Infin…" at bounding box center [193, 471] width 261 height 36
click at [258, 527] on button "Copy" at bounding box center [273, 527] width 55 height 34
click at [301, 524] on button "Button group with nested dropdown" at bounding box center [312, 527] width 23 height 34
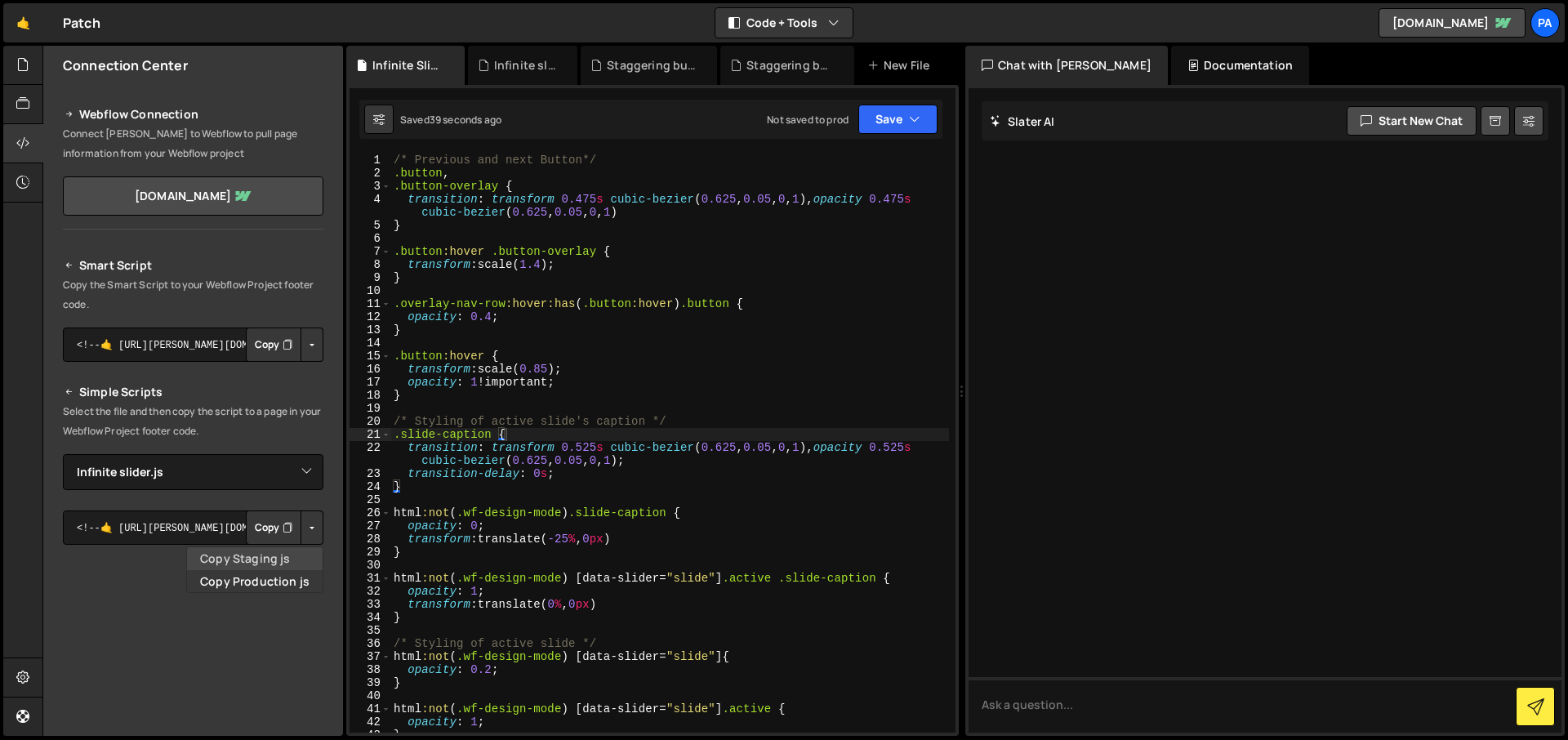
click at [289, 558] on link "Copy Staging js" at bounding box center [255, 559] width 136 height 23
click at [283, 481] on select "Select File Staggering button.js Staggering button.css Infinite slider.js Infin…" at bounding box center [193, 471] width 261 height 36
select select "46948"
click at [63, 454] on select "Select File Staggering button.js Staggering button.css Infinite slider.js Infin…" at bounding box center [193, 471] width 261 height 36
click at [304, 526] on button "Button group with nested dropdown" at bounding box center [312, 527] width 23 height 34
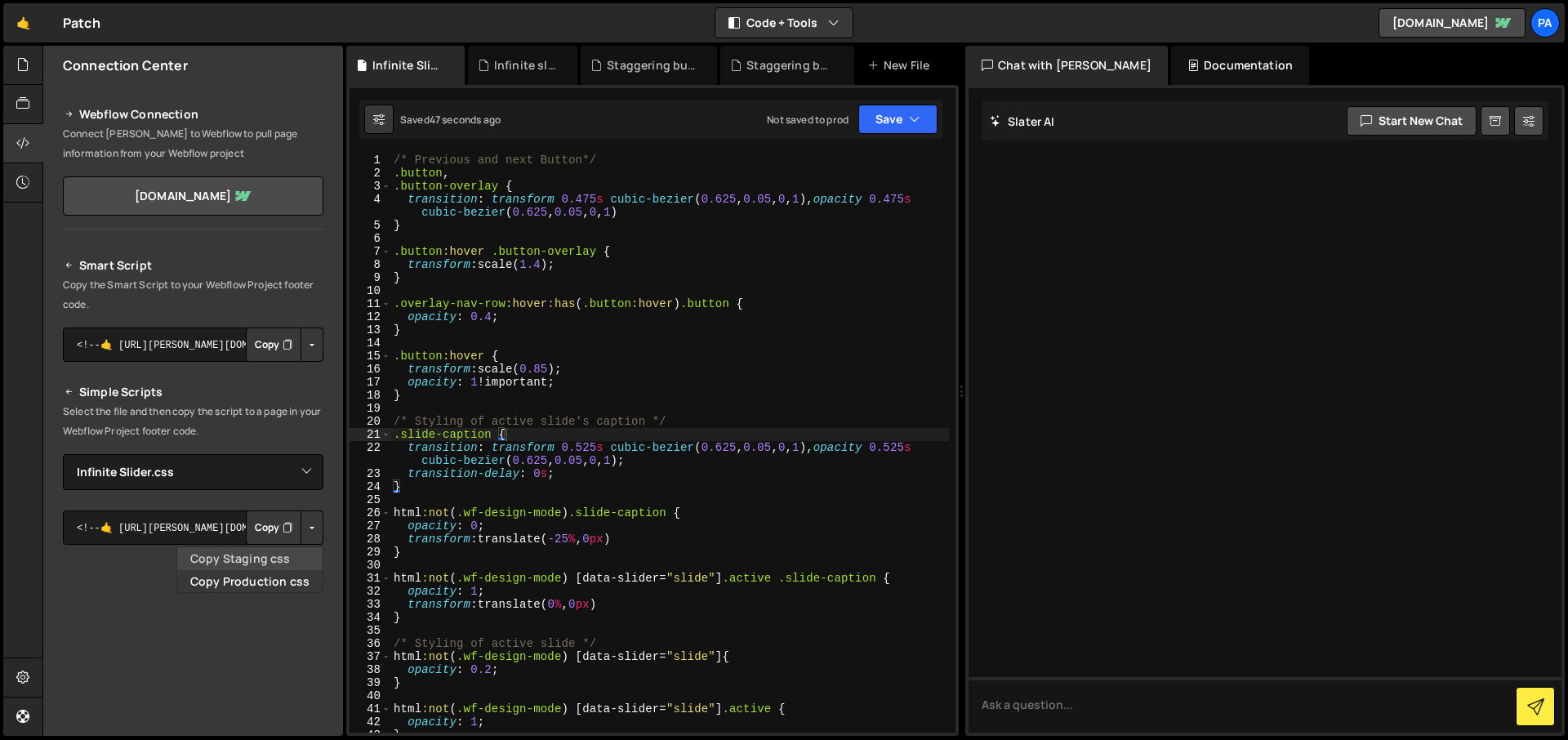
click at [278, 558] on link "Copy Staging css" at bounding box center [250, 559] width 145 height 23
